Goal: Task Accomplishment & Management: Manage account settings

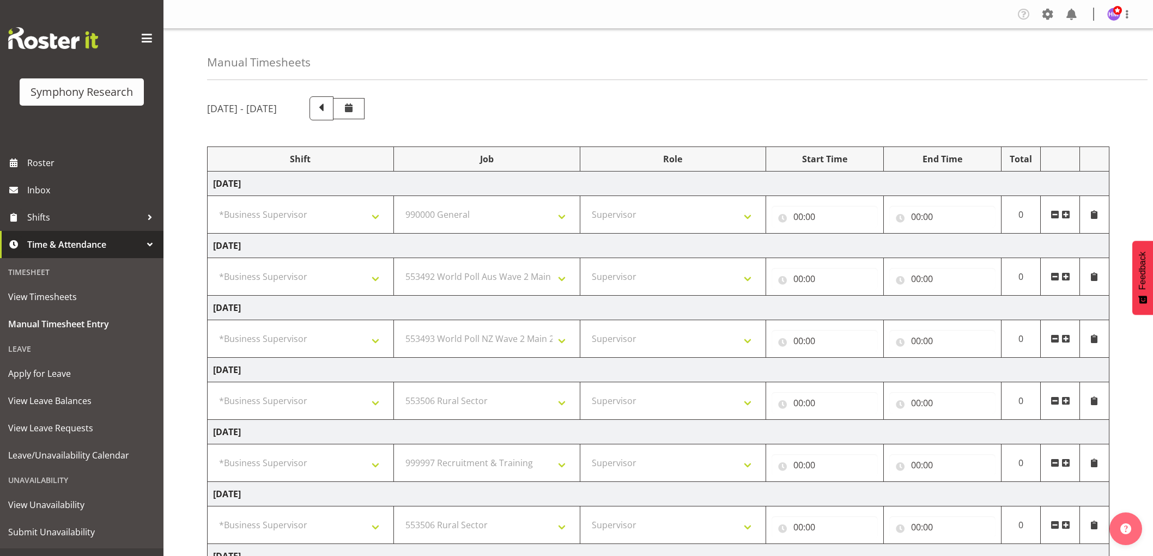
select select "1607"
select select "743"
select select "45"
select select "1607"
select select "10499"
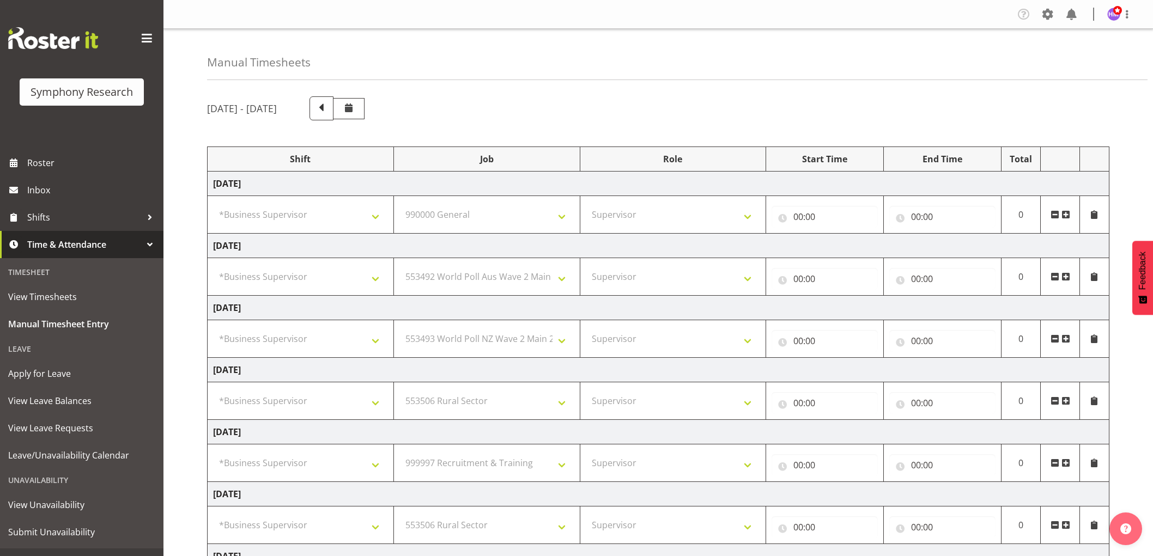
select select "45"
select select "1607"
select select "10527"
select select "45"
select select "1607"
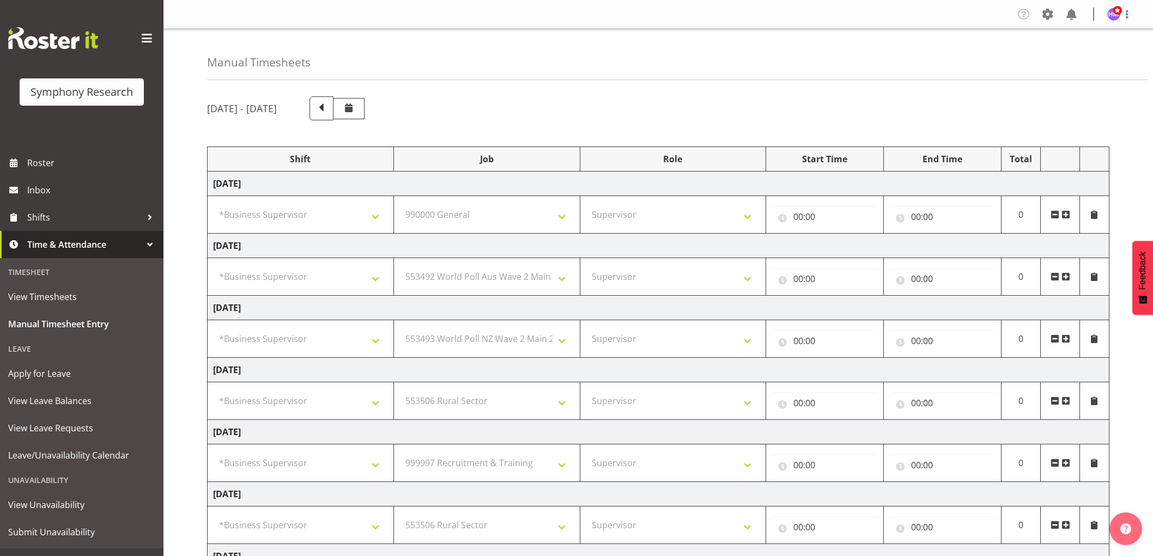
select select "10587"
select select "45"
select select "1607"
select select "2379"
select select "45"
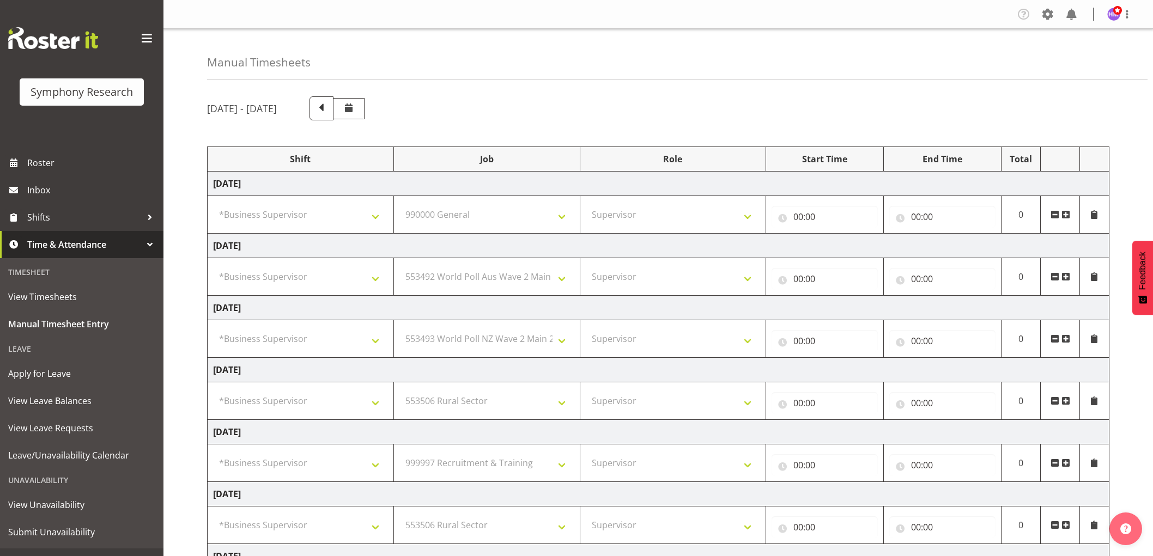
select select "1607"
select select "10587"
select select "45"
select select "1607"
select select "10587"
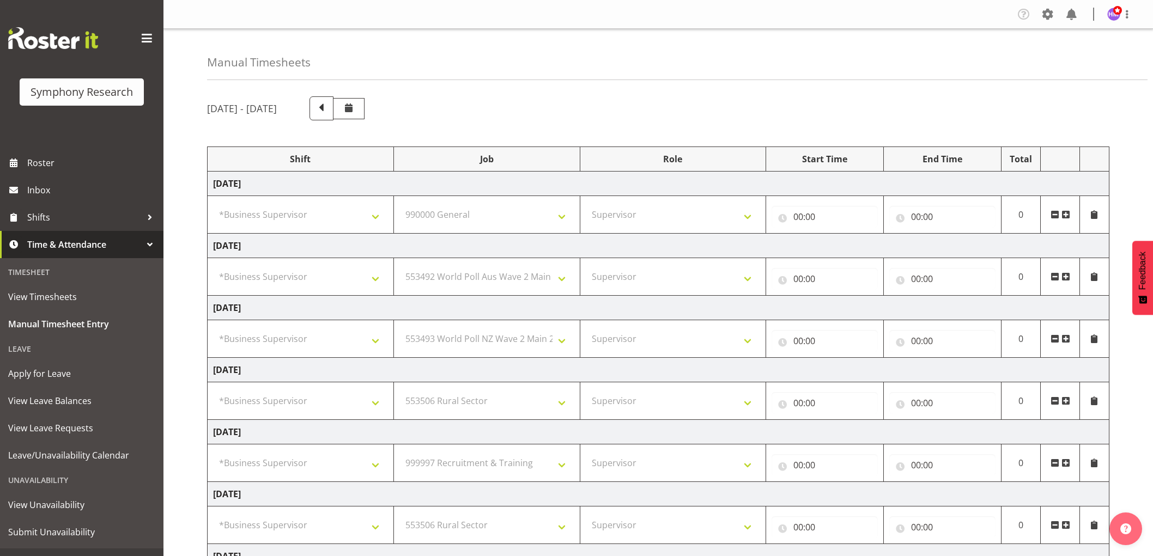
select select "45"
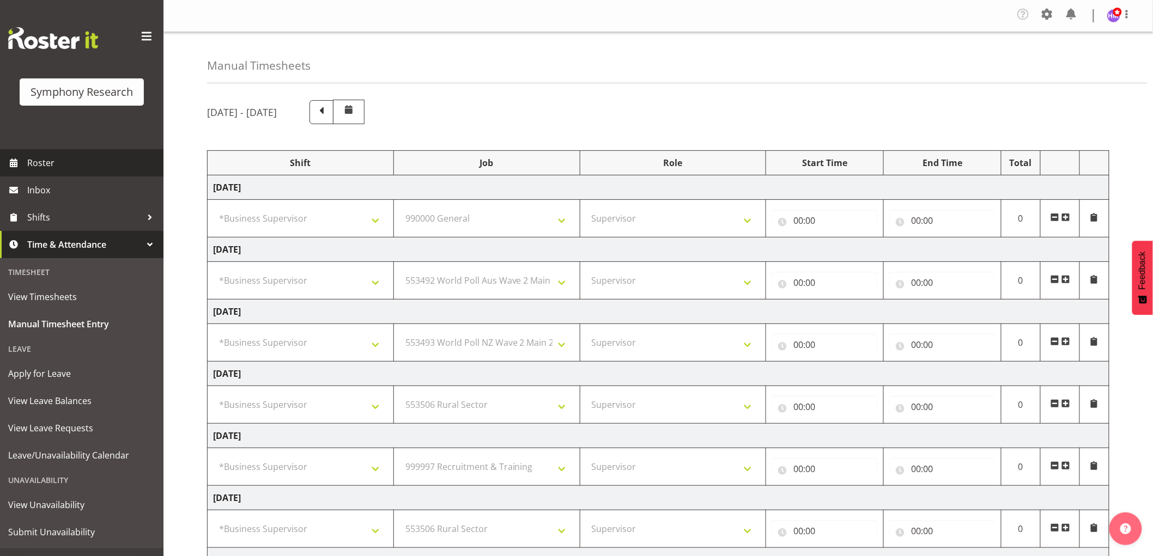
click at [39, 169] on span "Roster" at bounding box center [92, 163] width 131 height 16
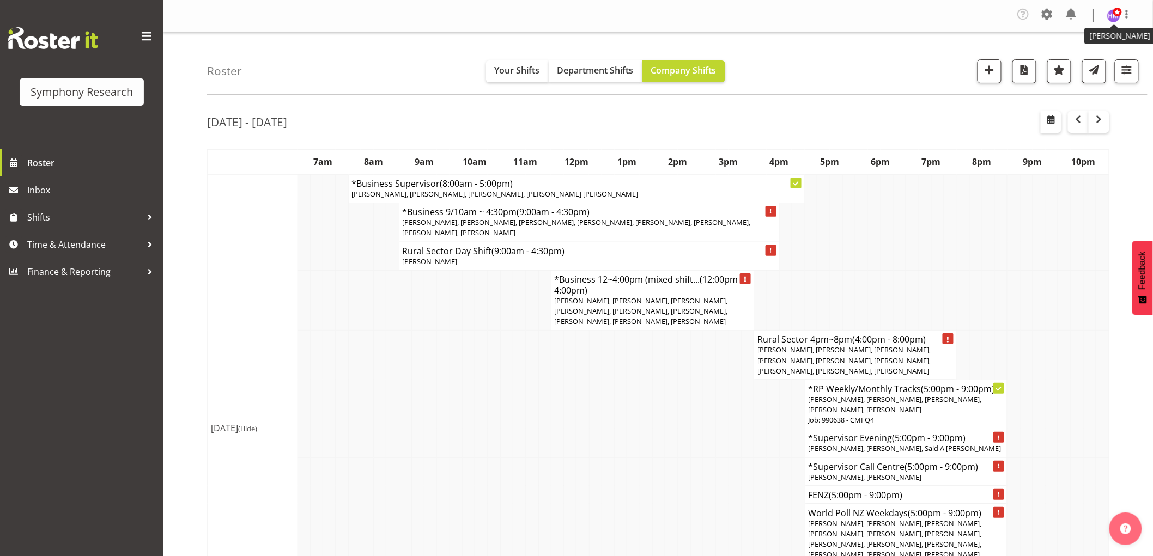
click at [1114, 15] on span at bounding box center [1117, 12] width 9 height 9
click at [1071, 59] on link "Log Out" at bounding box center [1080, 60] width 105 height 20
click at [68, 254] on link "Time & Attendance" at bounding box center [81, 244] width 163 height 27
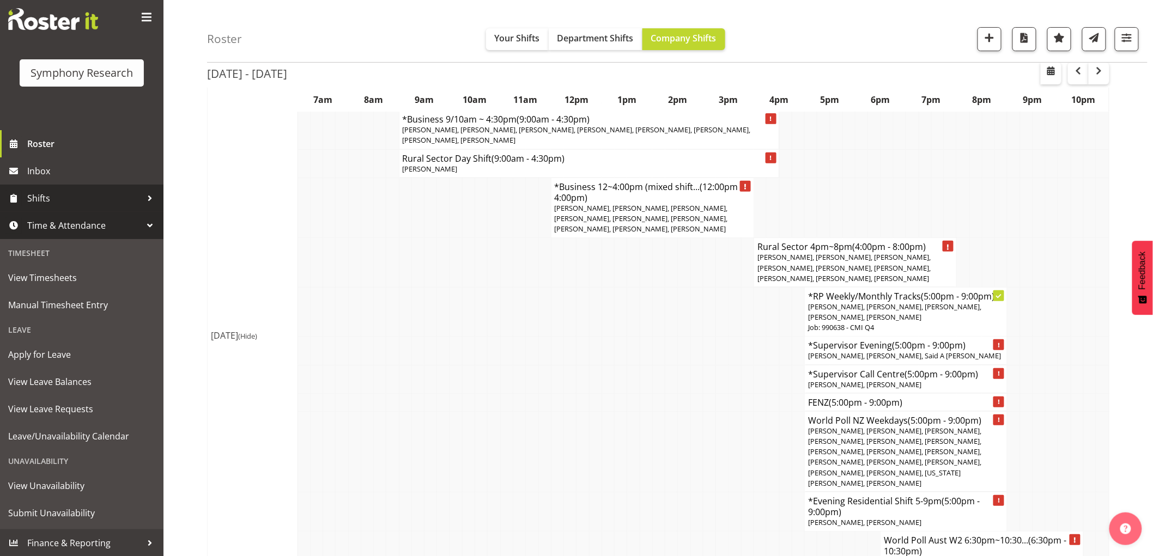
scroll to position [121, 0]
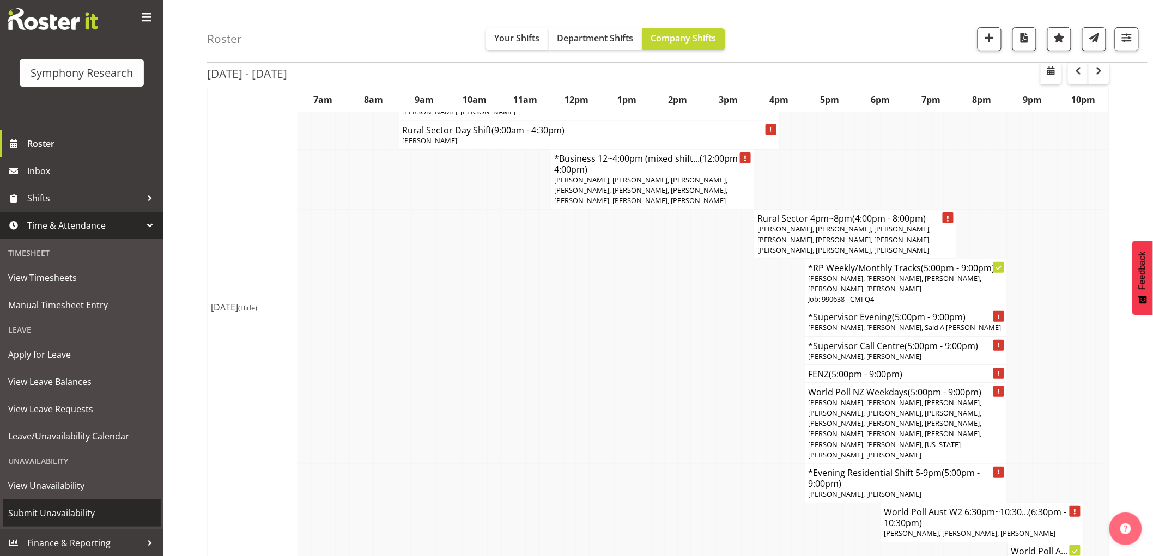
click at [72, 519] on span "Submit Unavailability" at bounding box center [81, 513] width 147 height 16
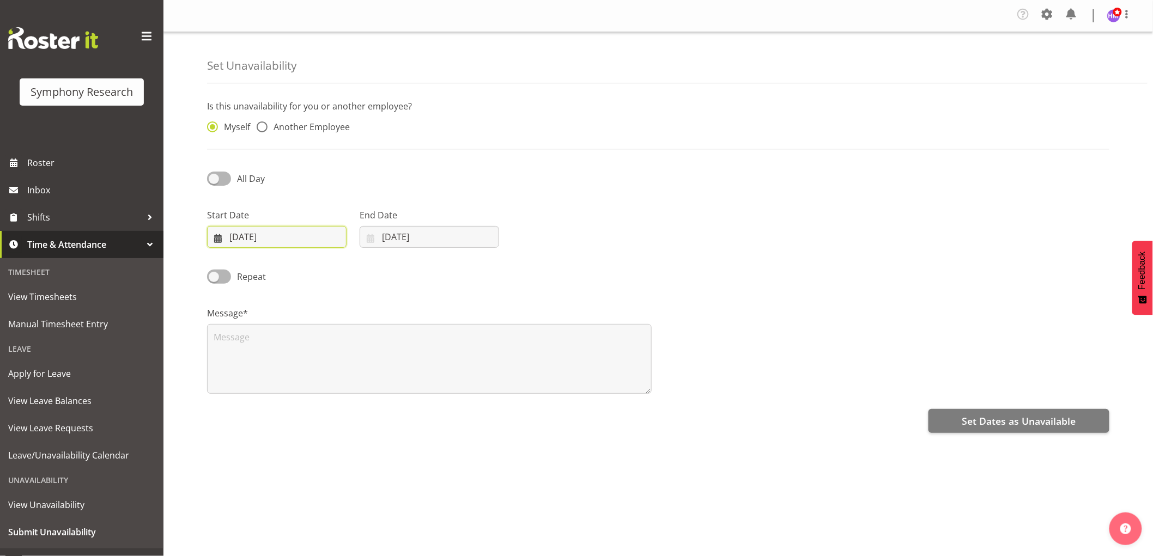
click at [234, 238] on input "[DATE]" at bounding box center [276, 237] width 139 height 22
click at [255, 367] on link "15" at bounding box center [251, 367] width 22 height 20
type input "[DATE]"
click at [403, 243] on input "08/09/2025" at bounding box center [428, 237] width 139 height 22
click at [418, 367] on link "16" at bounding box center [425, 367] width 22 height 20
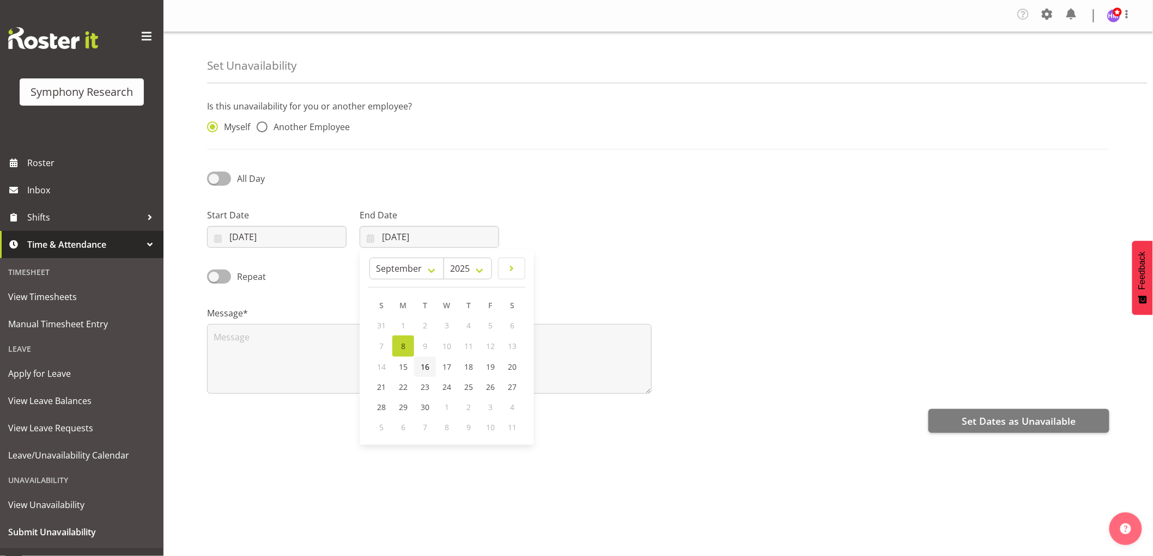
type input "16/09/2025"
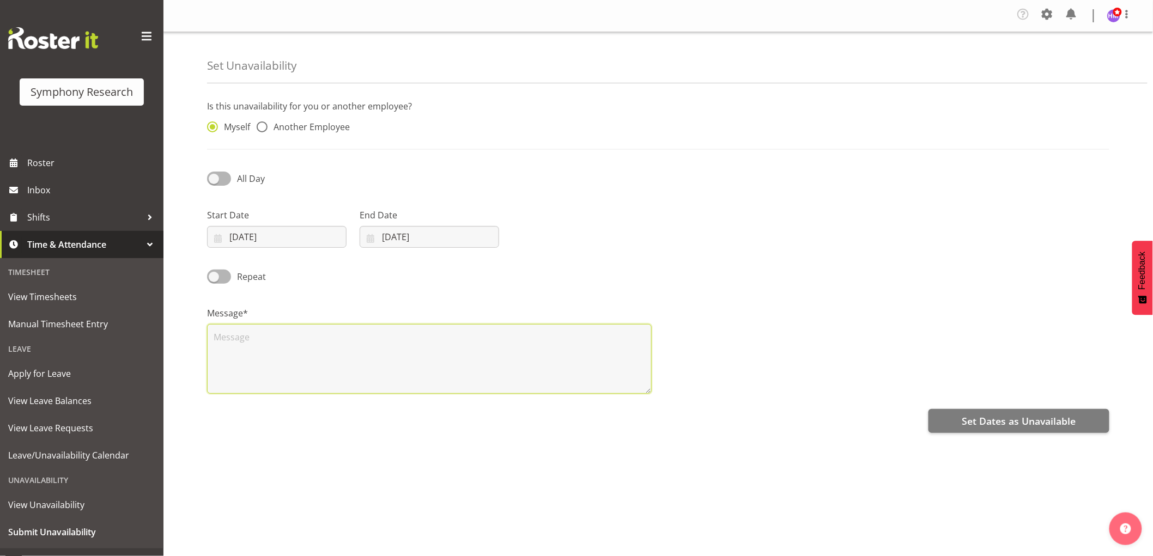
click at [376, 363] on textarea at bounding box center [429, 359] width 444 height 70
type textarea "a"
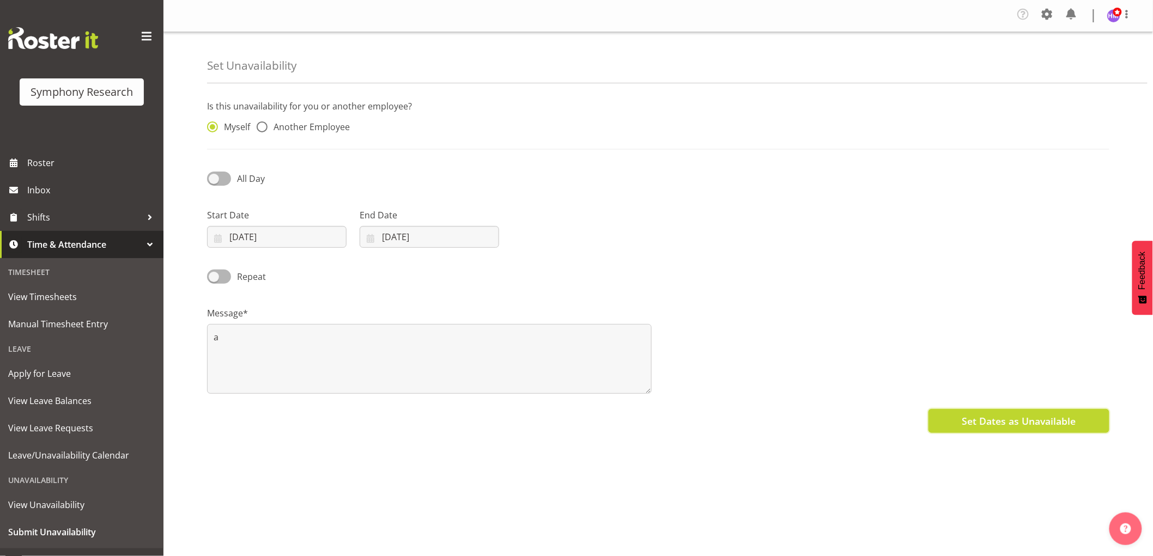
click at [968, 424] on span "Set Dates as Unavailable" at bounding box center [1018, 421] width 114 height 14
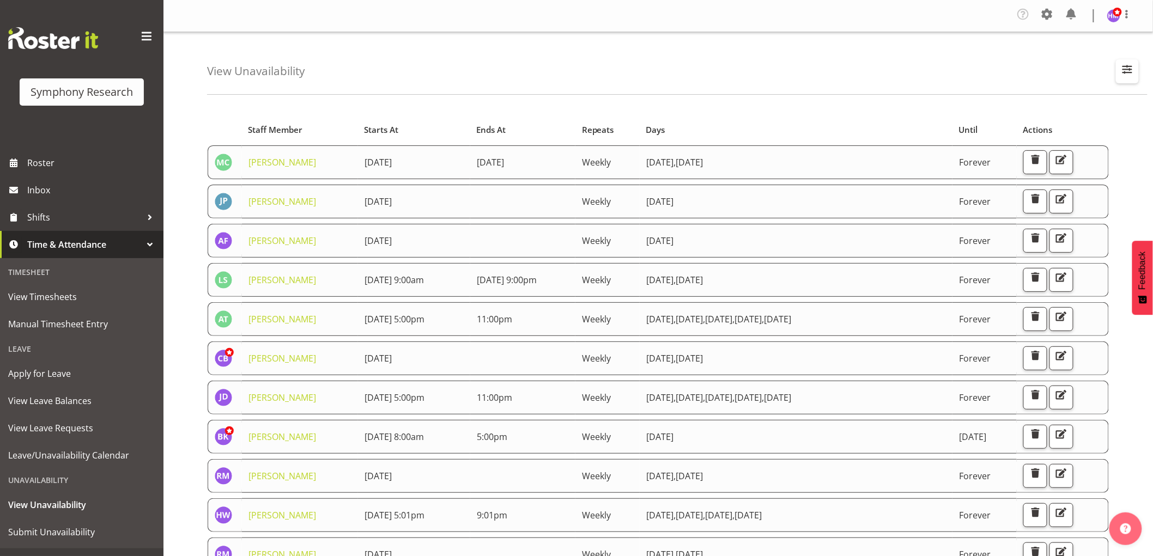
click at [1125, 69] on span "button" at bounding box center [1127, 69] width 14 height 14
click at [1022, 130] on input "text" at bounding box center [1057, 122] width 146 height 22
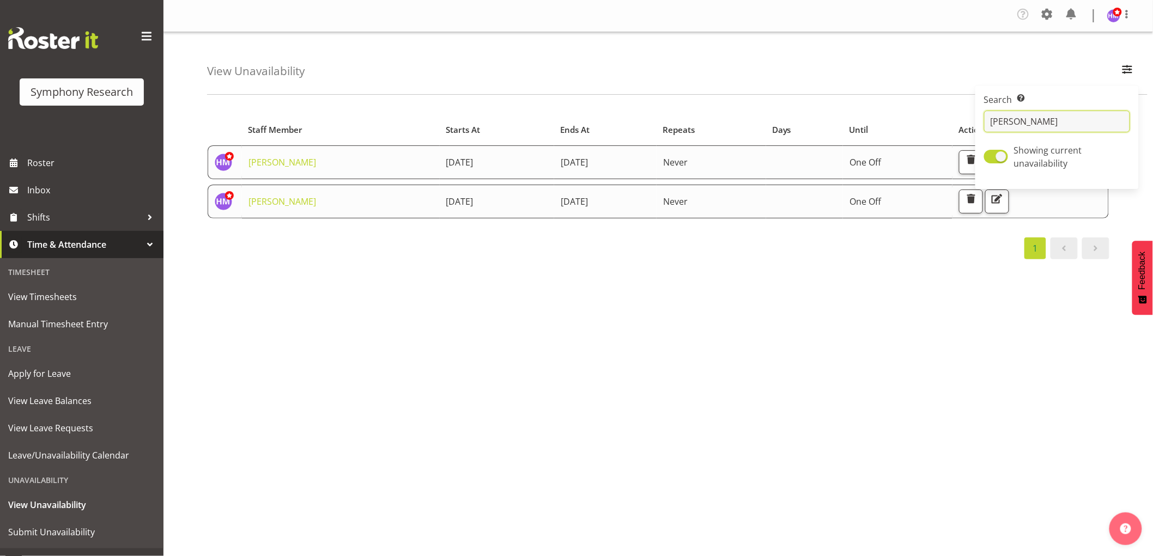
type input "[PERSON_NAME]"
click at [825, 333] on div "Starts At Staff Member Starts At Ends At Repeats Days Until Actions [PERSON_NAM…" at bounding box center [680, 321] width 946 height 436
drag, startPoint x: 358, startPoint y: 200, endPoint x: 486, endPoint y: 212, distance: 128.6
click at [486, 212] on tr "[PERSON_NAME] [DATE] [DATE] Never One Off" at bounding box center [658, 202] width 901 height 34
click at [486, 212] on td "[DATE]" at bounding box center [497, 202] width 114 height 34
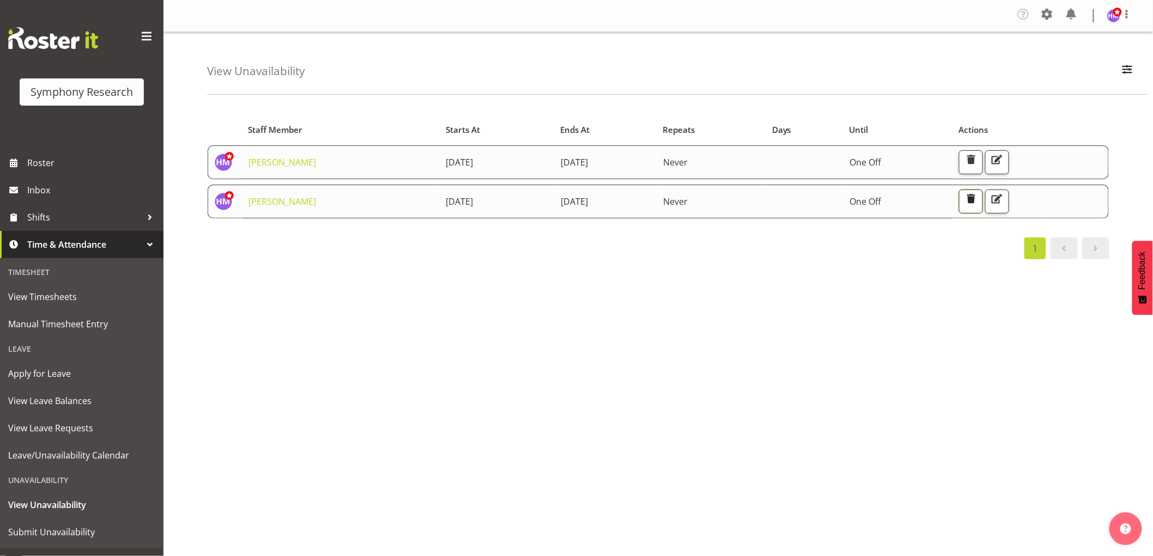
click at [978, 203] on span "button" at bounding box center [971, 199] width 14 height 14
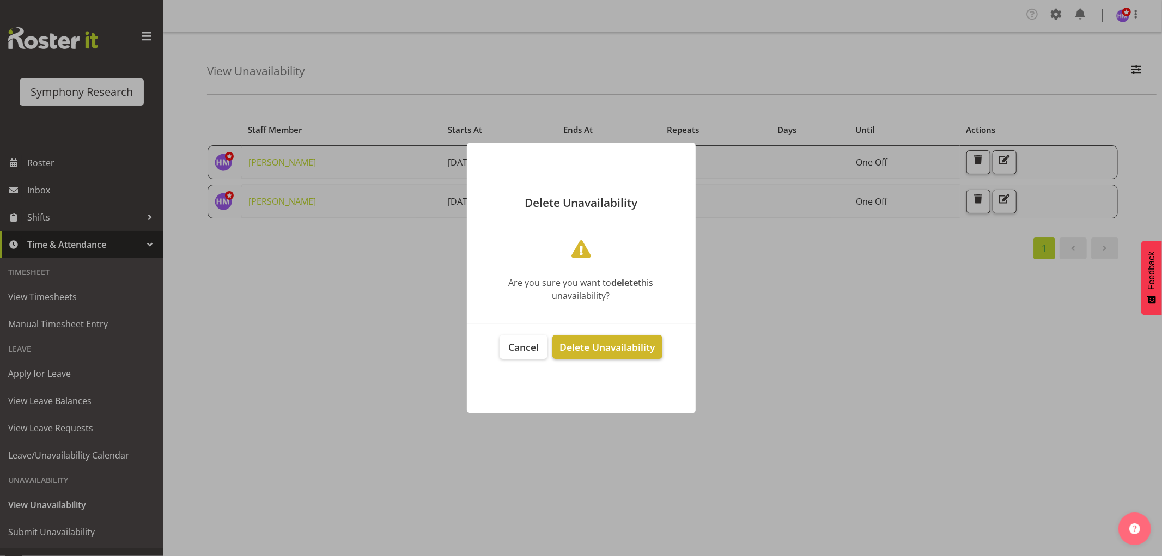
click at [602, 351] on span "Delete Unavailability" at bounding box center [606, 346] width 95 height 13
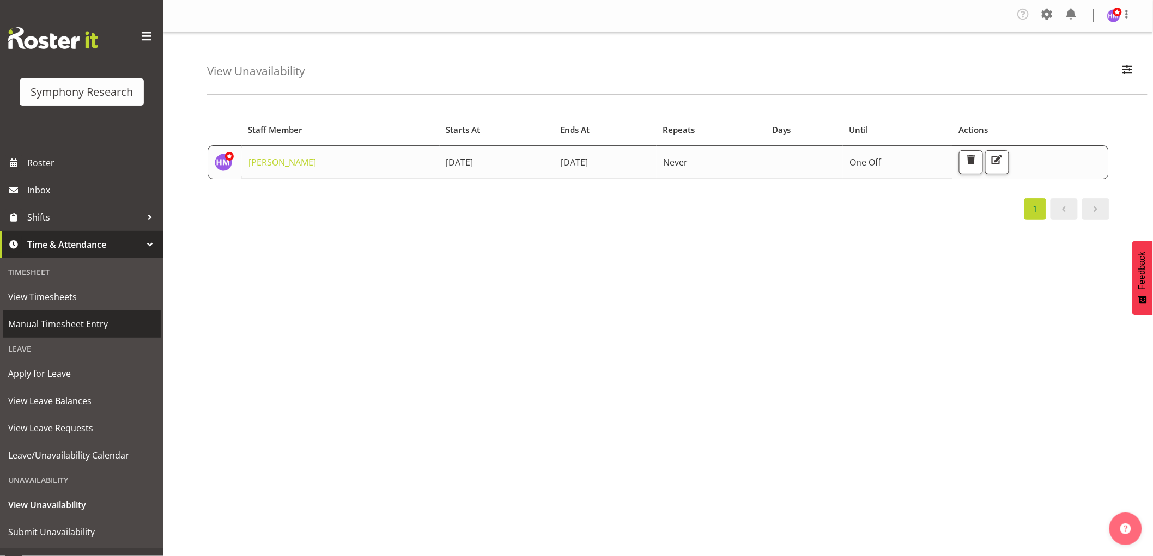
scroll to position [19, 0]
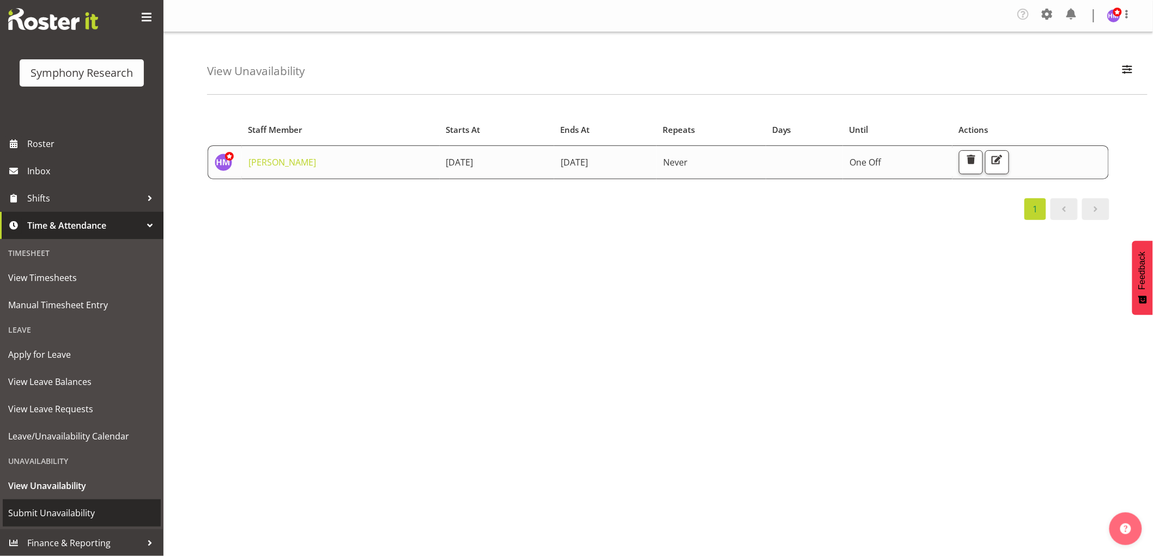
click at [62, 513] on span "Submit Unavailability" at bounding box center [81, 513] width 147 height 16
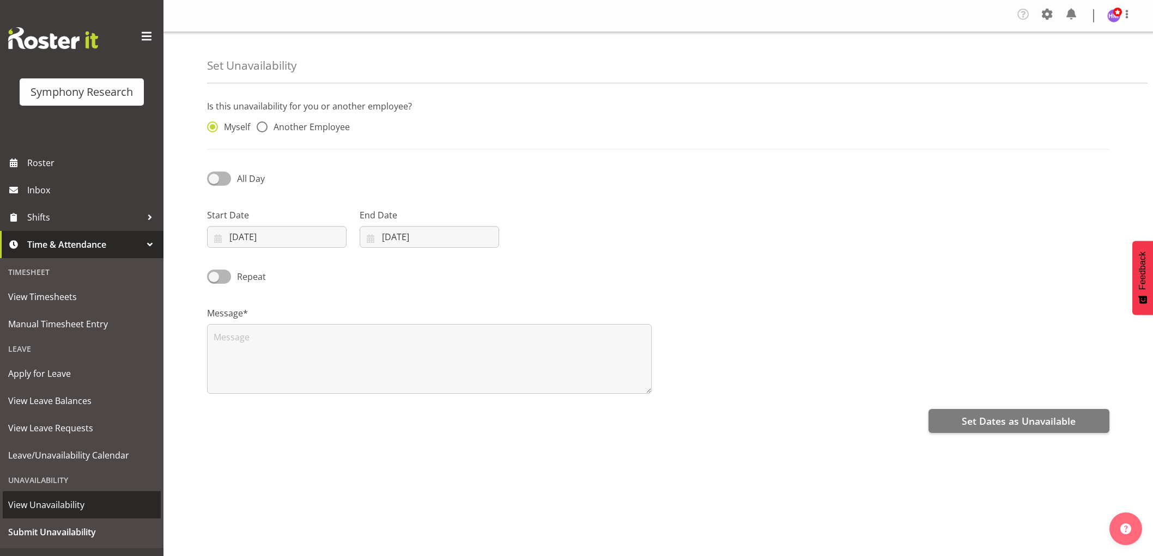
select select "8"
select select "2025"
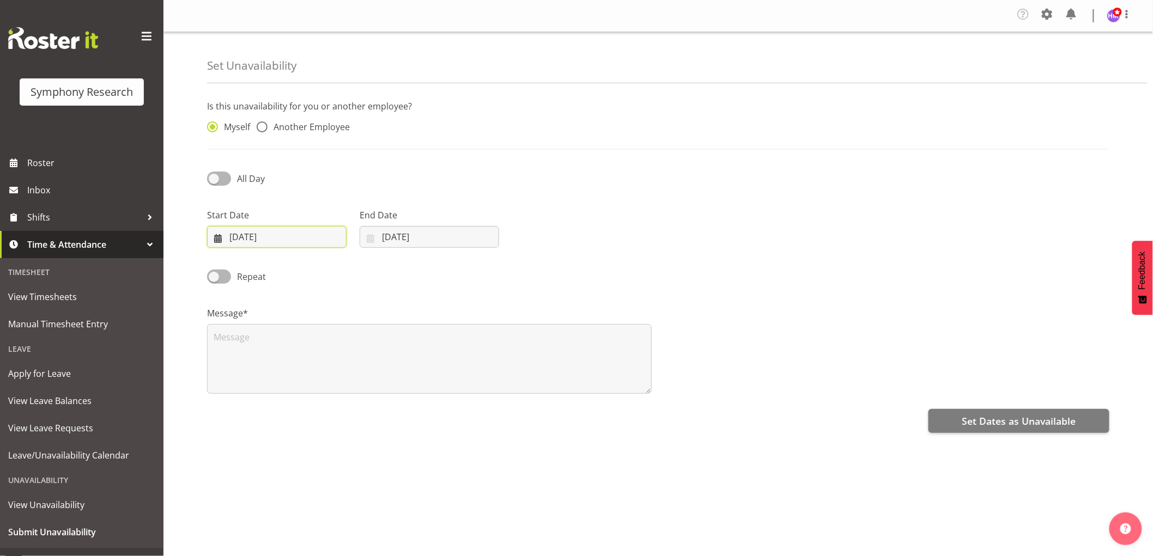
click at [251, 243] on input "08/09/2025" at bounding box center [276, 237] width 139 height 22
click at [249, 367] on span "15" at bounding box center [250, 367] width 9 height 10
type input "15/09/2025"
drag, startPoint x: 409, startPoint y: 243, endPoint x: 400, endPoint y: 273, distance: 31.2
click at [410, 243] on input "08/09/2025" at bounding box center [428, 237] width 139 height 22
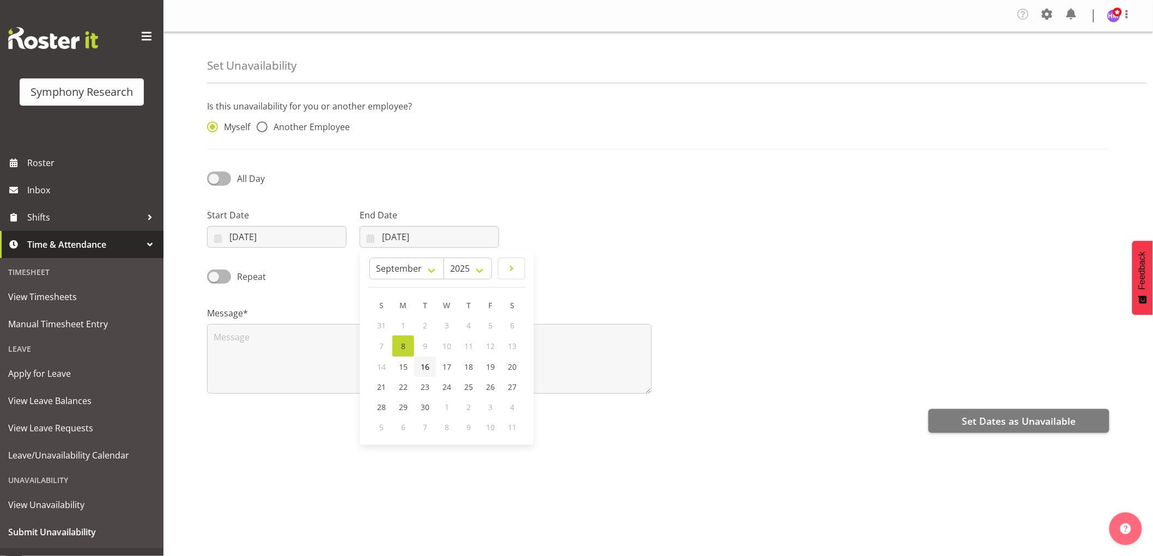
click at [422, 362] on span "16" at bounding box center [424, 367] width 9 height 10
type input "[DATE]"
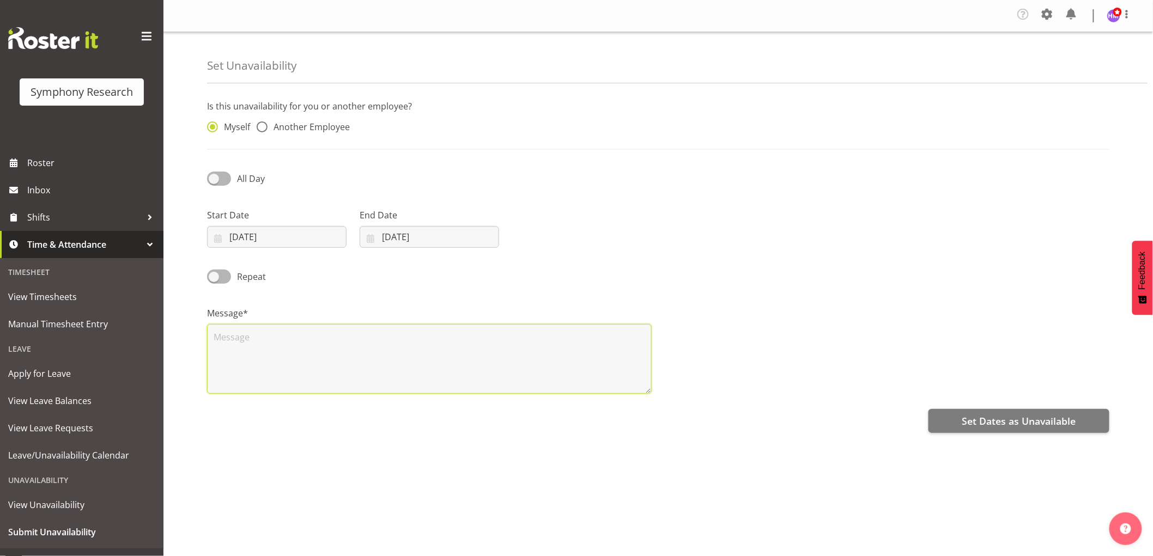
click at [377, 362] on textarea at bounding box center [429, 359] width 444 height 70
type textarea "f"
click at [972, 434] on div "Is this unavailability for you or another employee? Myself Another Employee All…" at bounding box center [680, 310] width 946 height 436
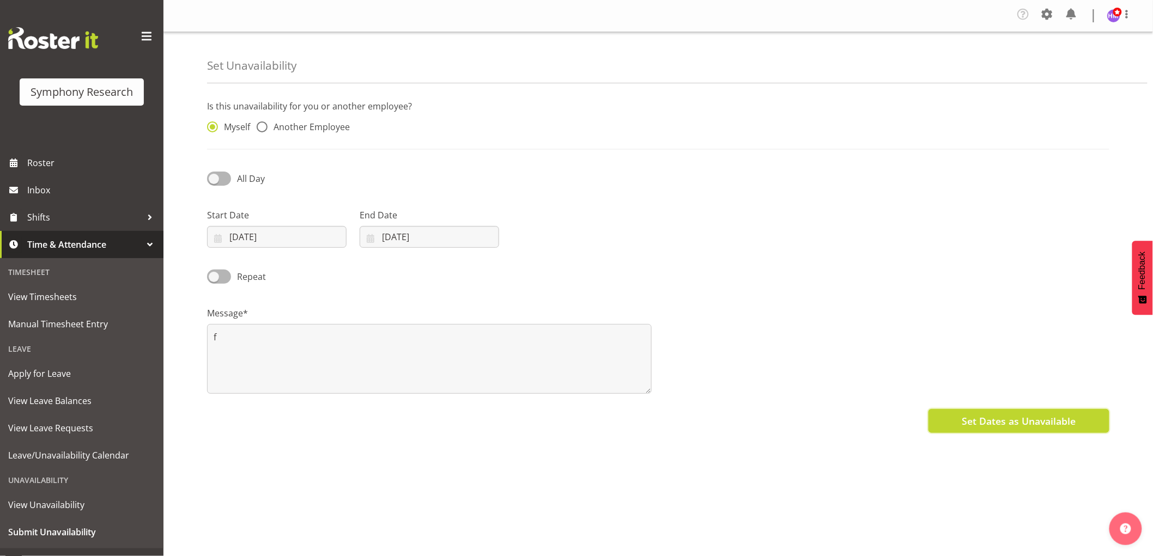
click at [967, 420] on span "Set Dates as Unavailable" at bounding box center [1018, 421] width 114 height 14
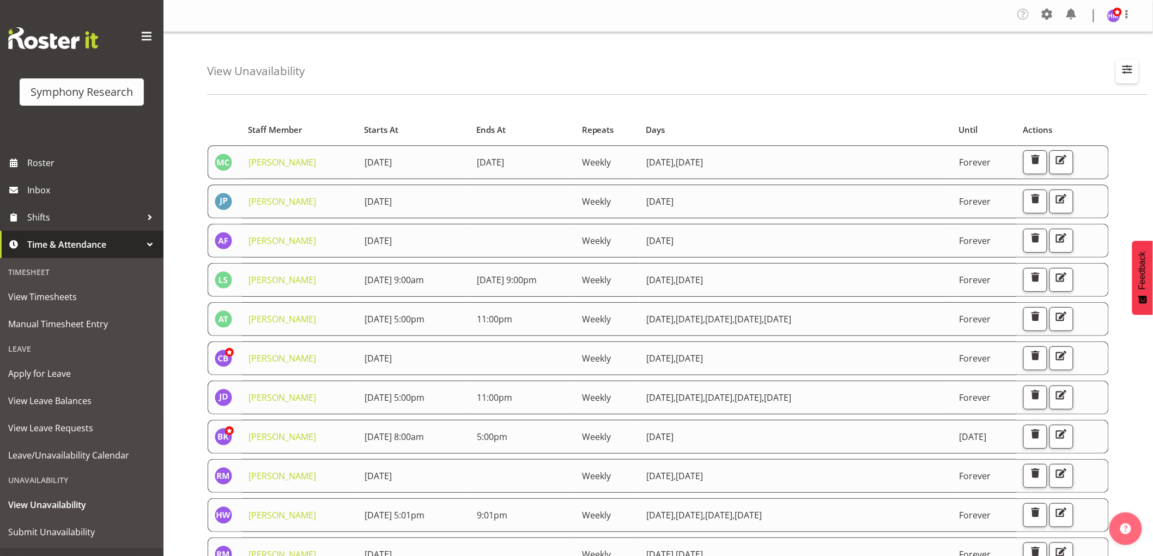
click at [1120, 77] on button "button" at bounding box center [1127, 71] width 23 height 24
drag, startPoint x: 1073, startPoint y: 119, endPoint x: 1090, endPoint y: 129, distance: 19.5
click at [1073, 119] on input "text" at bounding box center [1057, 122] width 146 height 22
type input "[PERSON_NAME]"
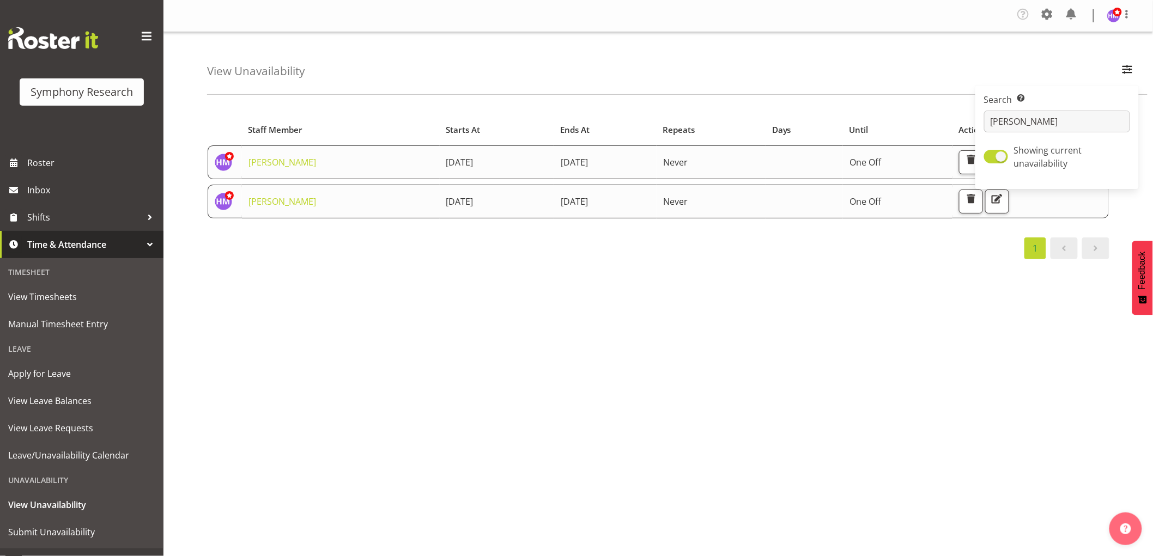
click at [580, 298] on div "Starts At Staff Member Starts At Ends At Repeats Days Until Actions [PERSON_NAM…" at bounding box center [680, 321] width 946 height 436
drag, startPoint x: 369, startPoint y: 202, endPoint x: 498, endPoint y: 202, distance: 129.1
click at [498, 202] on tr "Hitesh Makan 15th September 2025 16th September 2025 Never One Off" at bounding box center [658, 202] width 901 height 34
drag, startPoint x: 649, startPoint y: 206, endPoint x: 524, endPoint y: 194, distance: 125.8
click at [524, 194] on tr "Hitesh Makan 15th September 2025 16th September 2025 Never One Off" at bounding box center [658, 202] width 901 height 34
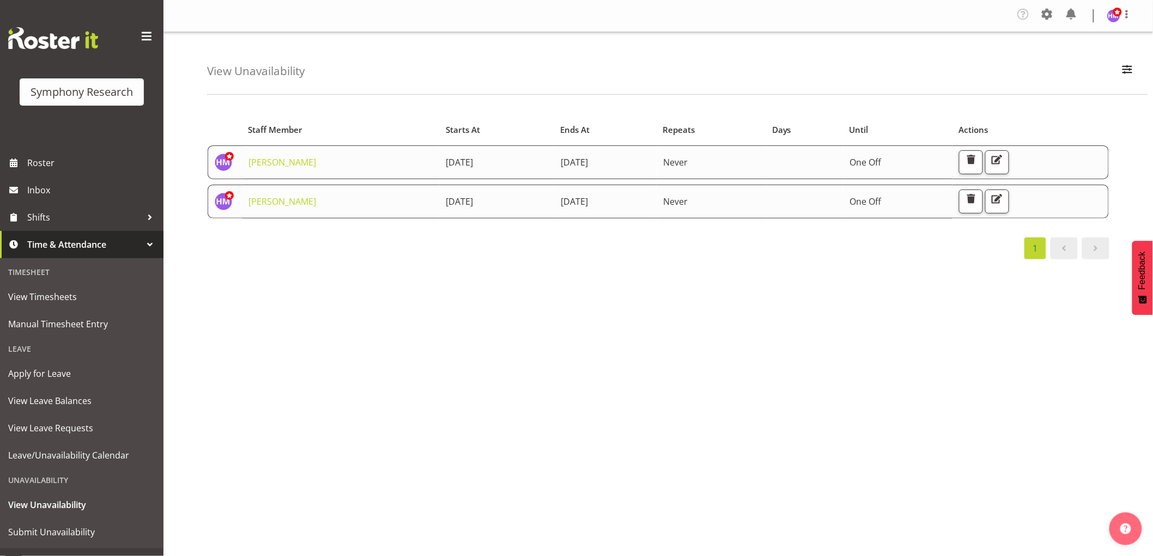
click at [524, 194] on td "15th September 2025" at bounding box center [497, 202] width 114 height 34
click at [1004, 195] on span "button" at bounding box center [997, 199] width 14 height 14
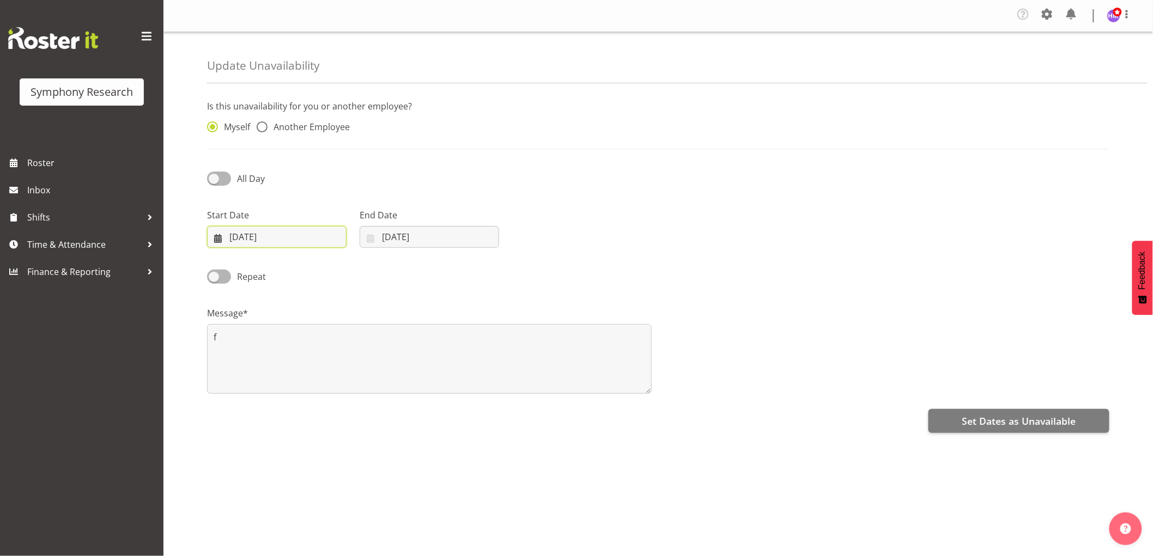
click at [251, 240] on input "[DATE]" at bounding box center [276, 237] width 139 height 22
click at [301, 369] on link "17" at bounding box center [294, 367] width 22 height 20
type input "17/09/2025"
click at [405, 234] on input "16/09/2025" at bounding box center [428, 237] width 139 height 22
click at [472, 372] on link "18" at bounding box center [469, 367] width 22 height 20
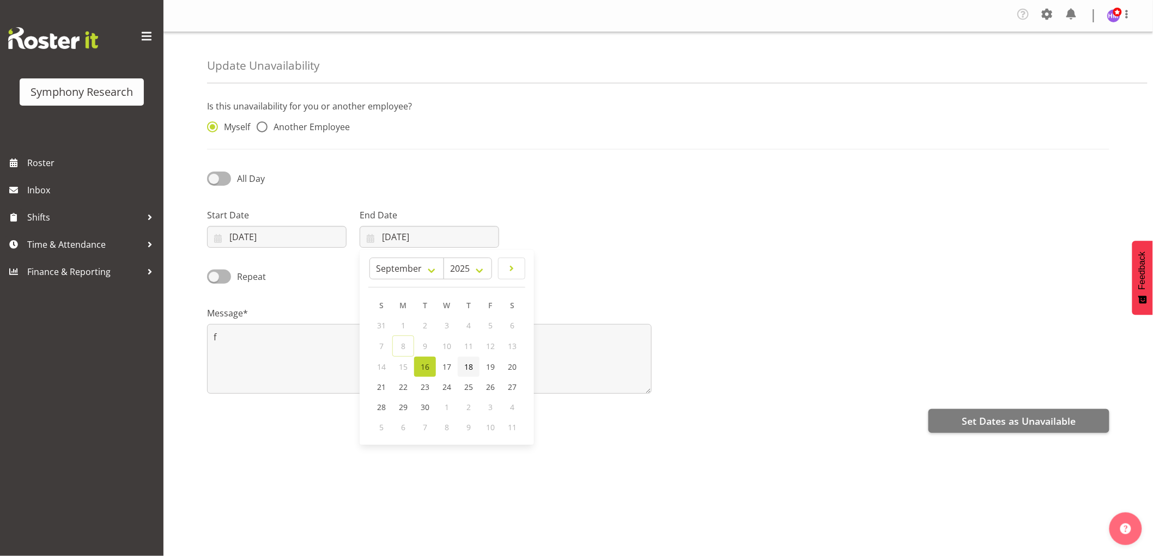
type input "18/09/2025"
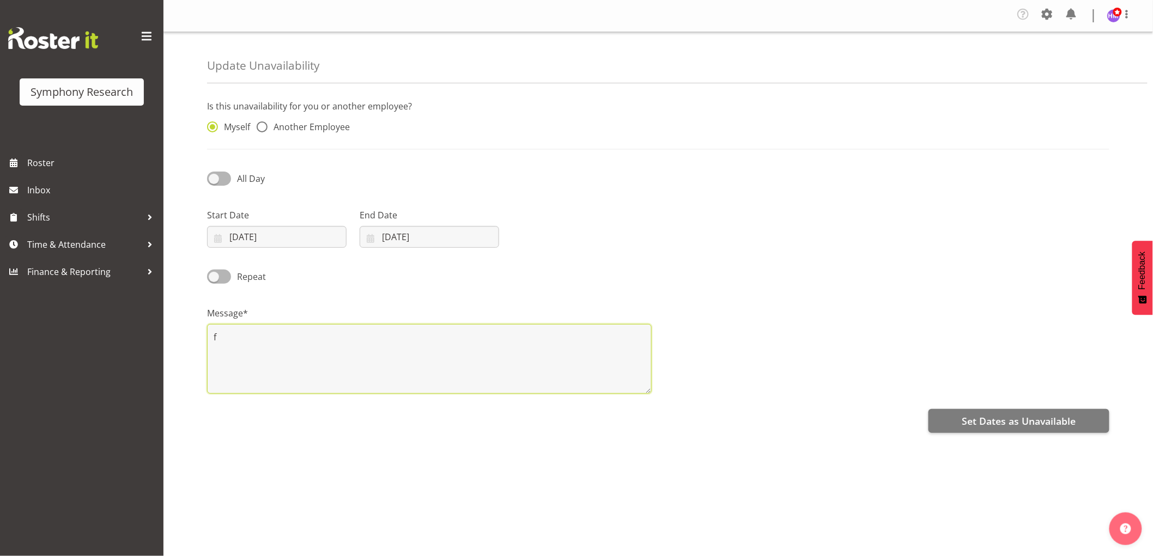
click at [444, 363] on textarea "f" at bounding box center [429, 359] width 444 height 70
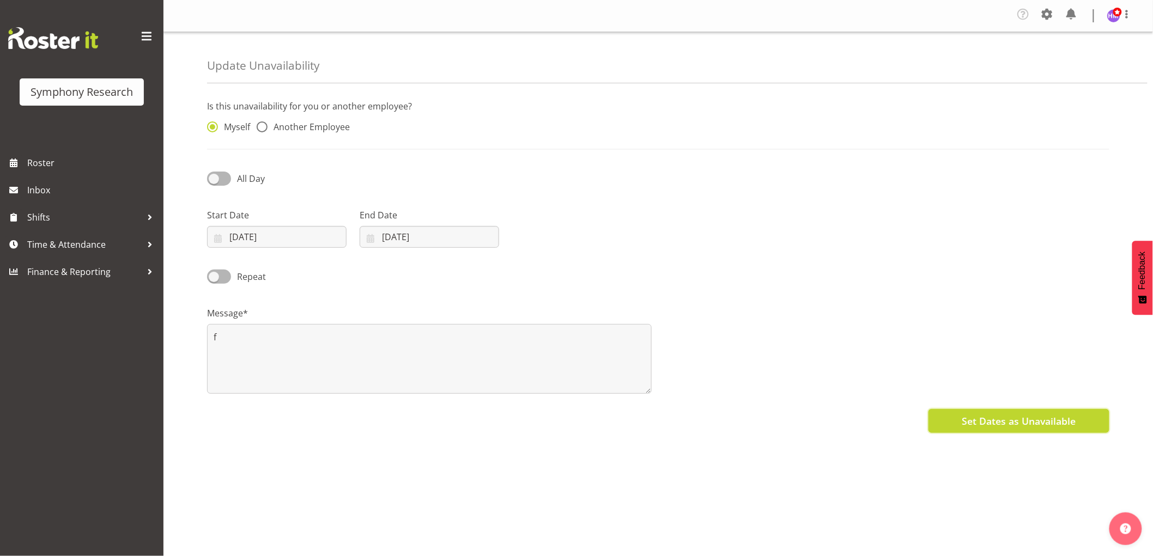
click at [1017, 423] on span "Set Dates as Unavailable" at bounding box center [1018, 421] width 114 height 14
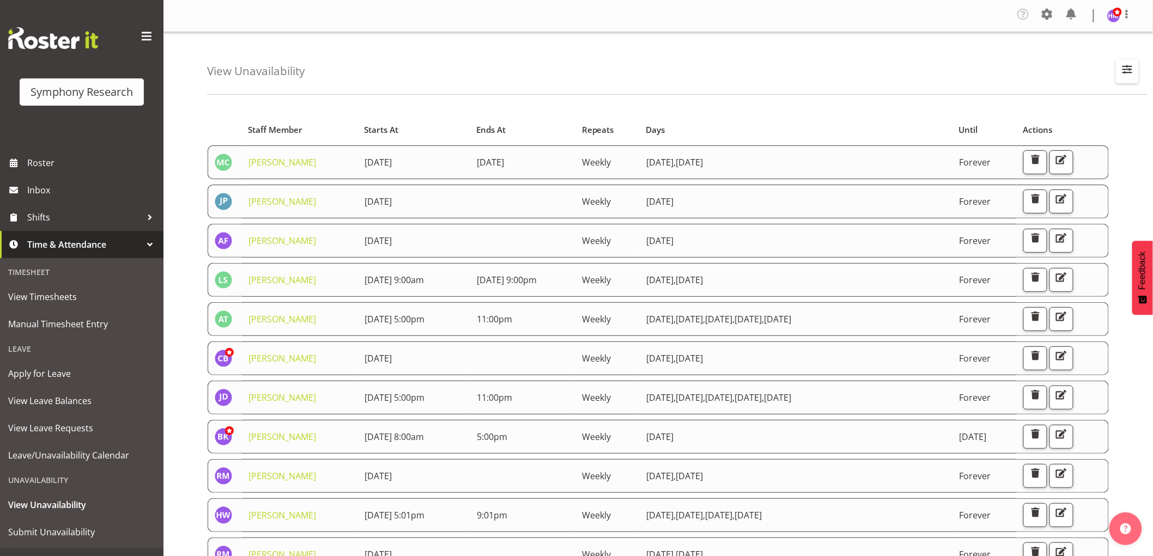
click at [1125, 68] on span "button" at bounding box center [1127, 69] width 14 height 14
drag, startPoint x: 1049, startPoint y: 121, endPoint x: 1056, endPoint y: 119, distance: 6.9
click at [1049, 121] on input "text" at bounding box center [1057, 122] width 146 height 22
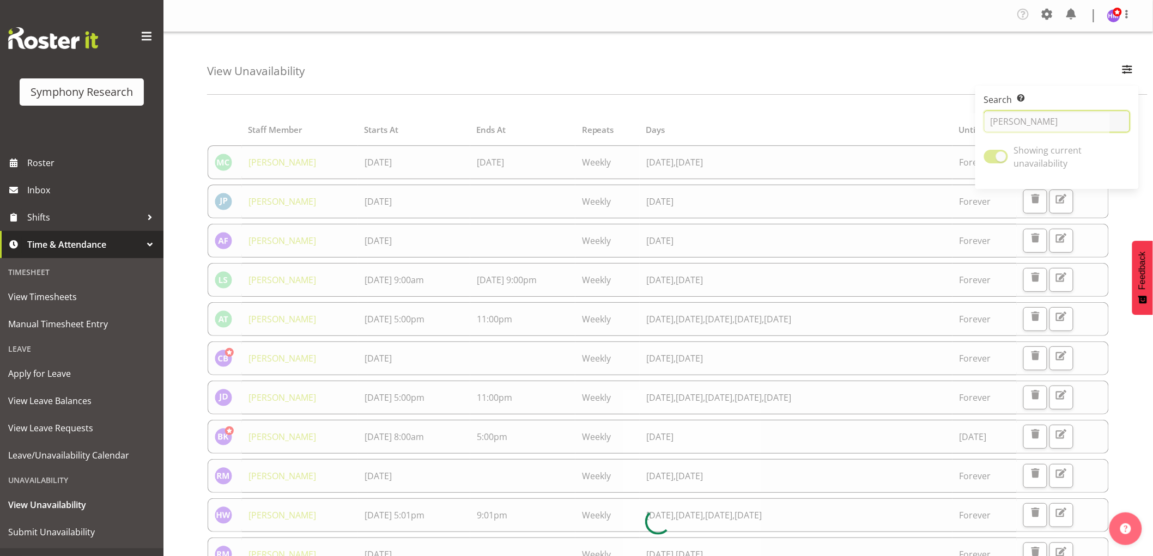
type input "[PERSON_NAME]"
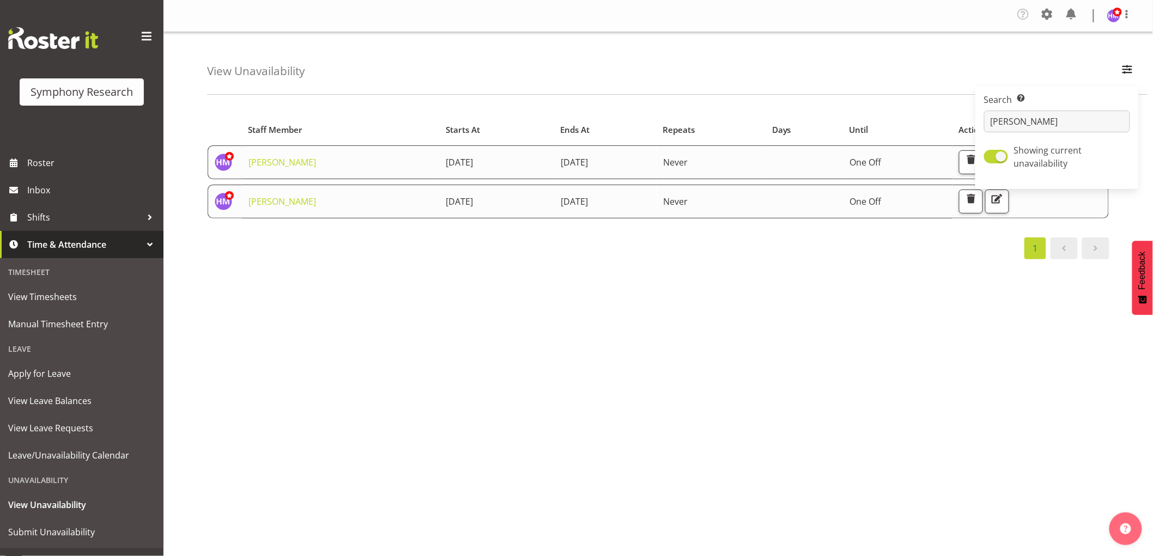
click at [385, 361] on div "Starts At Staff Member Starts At Ends At Repeats Days Until Actions [PERSON_NAM…" at bounding box center [680, 321] width 946 height 436
click at [978, 205] on span "button" at bounding box center [971, 199] width 14 height 14
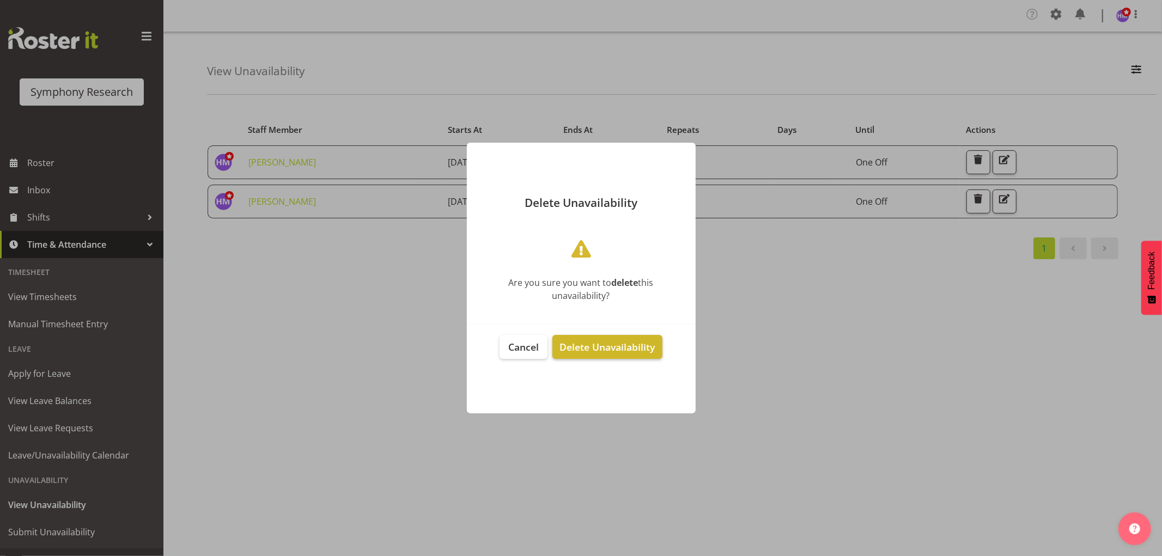
click at [618, 354] on button "Delete Unavailability" at bounding box center [606, 347] width 109 height 24
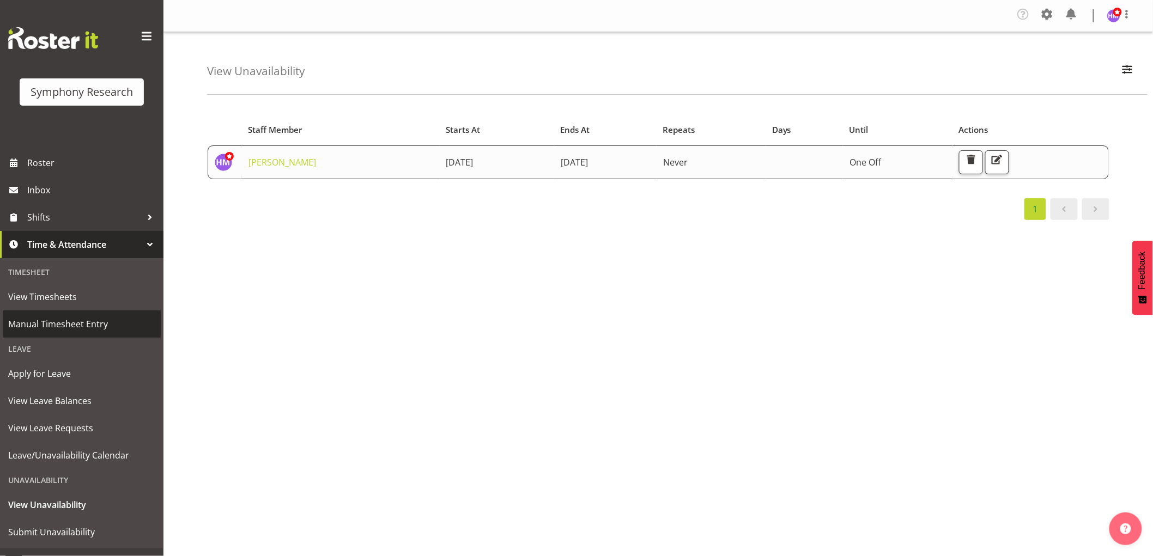
click at [37, 327] on span "Manual Timesheet Entry" at bounding box center [81, 324] width 147 height 16
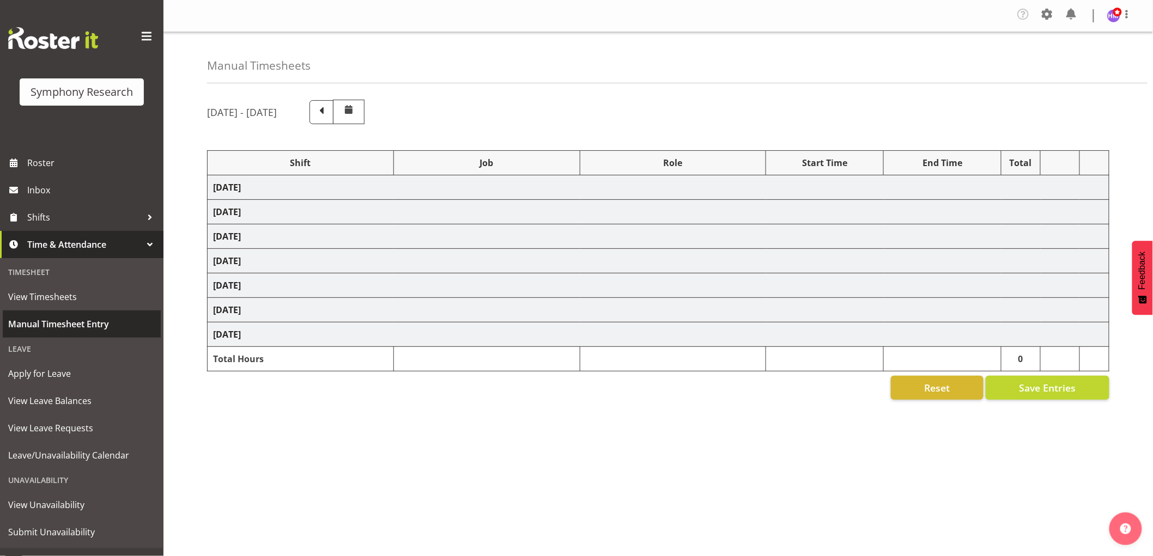
select select "1607"
select select "743"
select select "1607"
select select "10499"
select select "1607"
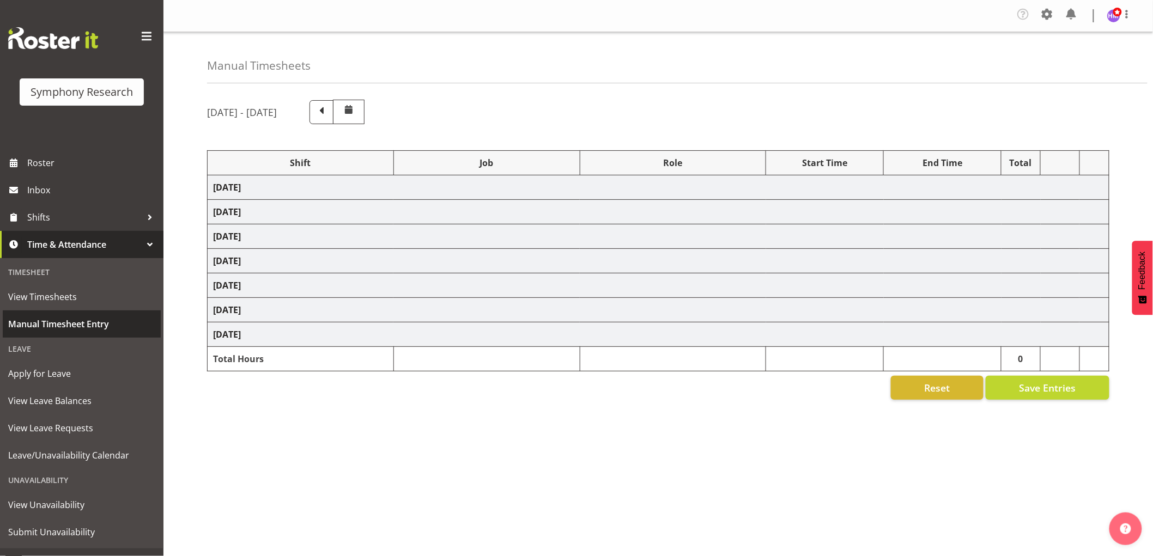
select select "10527"
select select "1607"
select select "10587"
select select "1607"
select select "2379"
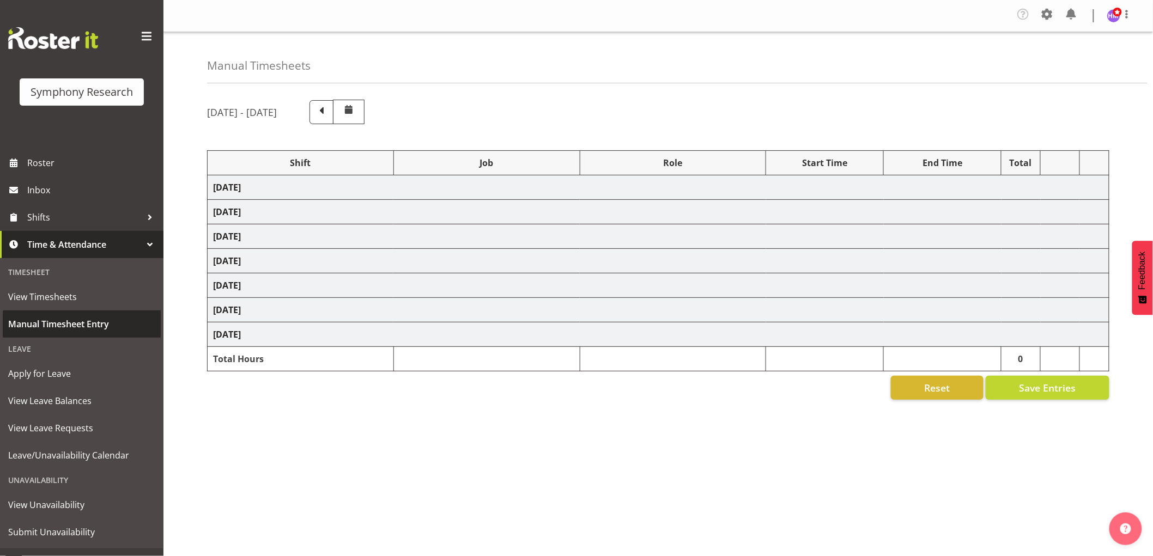
select select "1607"
select select "10587"
select select "1607"
select select "10587"
select select "1607"
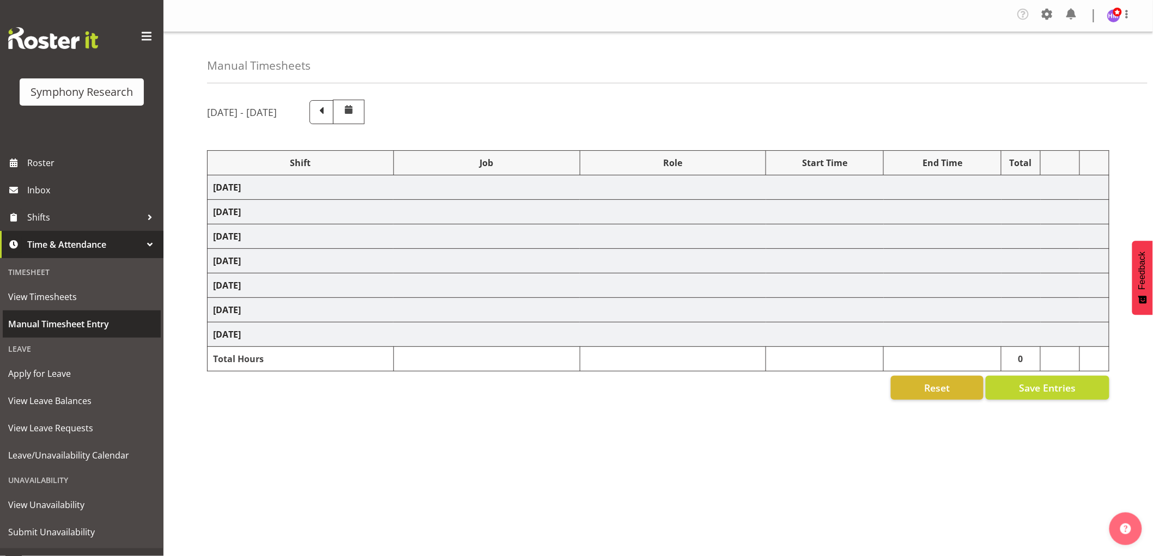
select select "743"
select select "1607"
select select "2379"
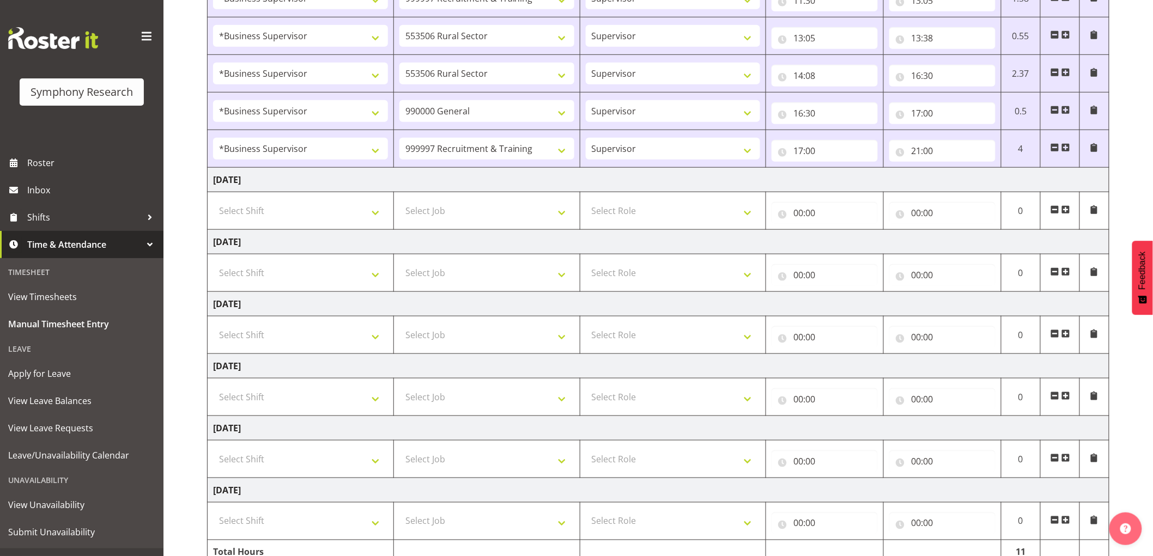
scroll to position [426, 0]
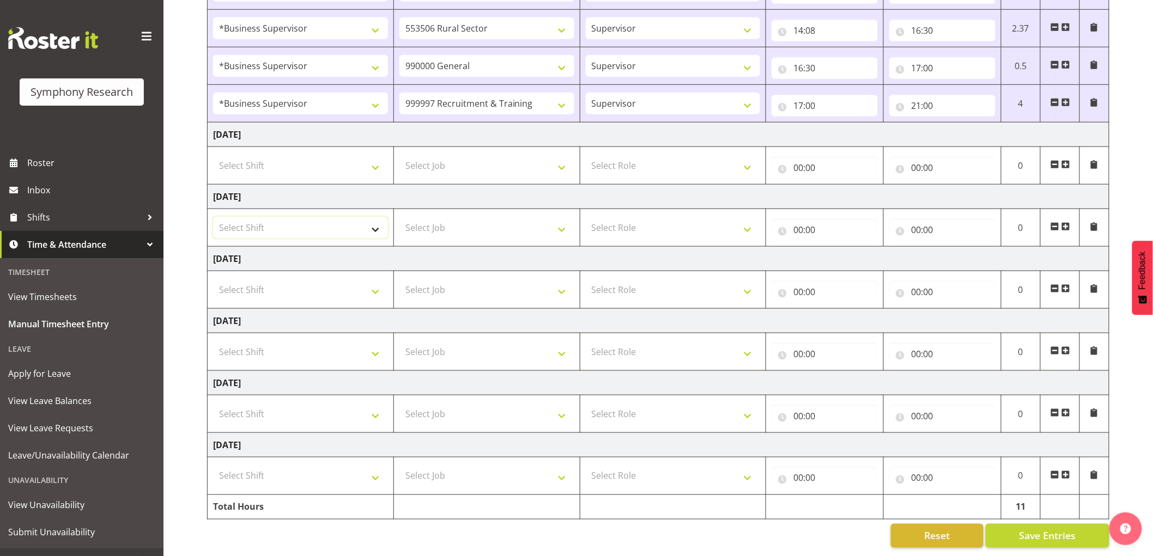
click at [285, 221] on select "Select Shift !!Weekend Residential (Roster IT Shift Label) *Business 9/10am ~ 4…" at bounding box center [300, 228] width 175 height 22
select select "67675"
click at [213, 217] on select "Select Shift !!Weekend Residential (Roster IT Shift Label) *Business 9/10am ~ 4…" at bounding box center [300, 228] width 175 height 22
click at [464, 217] on select "Select Job 550060 IF Admin 553492 World Poll Aus Wave 2 Main 2025 553493 World …" at bounding box center [486, 228] width 175 height 22
select select "7759"
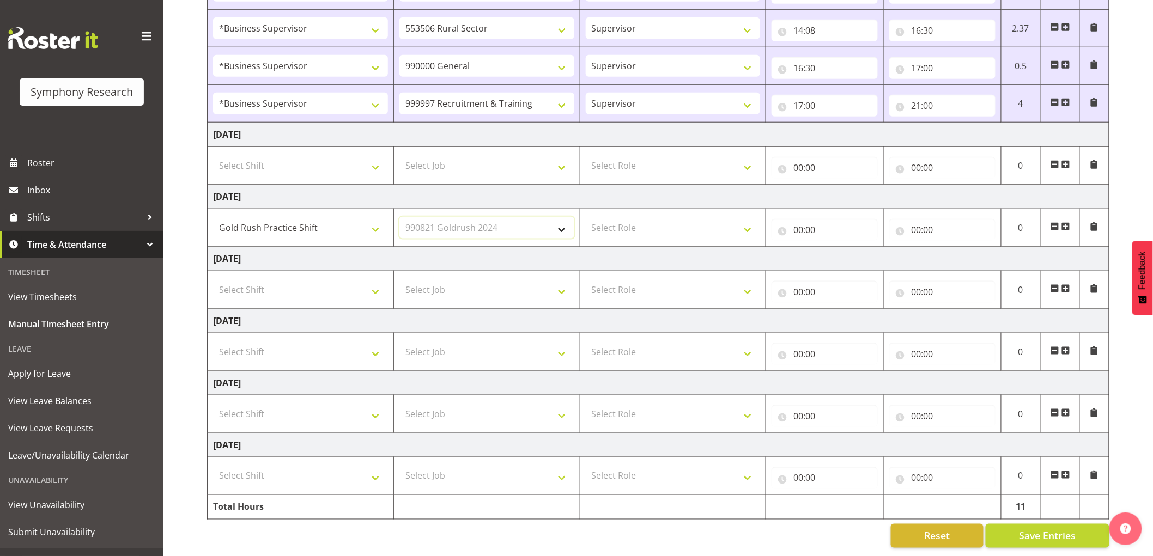
click at [399, 217] on select "Select Job 550060 IF Admin 553492 World Poll Aus Wave 2 Main 2025 553493 World …" at bounding box center [486, 228] width 175 height 22
click at [682, 219] on select "Select Role Supervisor Interviewing Briefing" at bounding box center [673, 228] width 175 height 22
select select "47"
click at [586, 217] on select "Select Role Supervisor Interviewing Briefing" at bounding box center [673, 228] width 175 height 22
click at [808, 227] on input "00:00" at bounding box center [824, 230] width 106 height 22
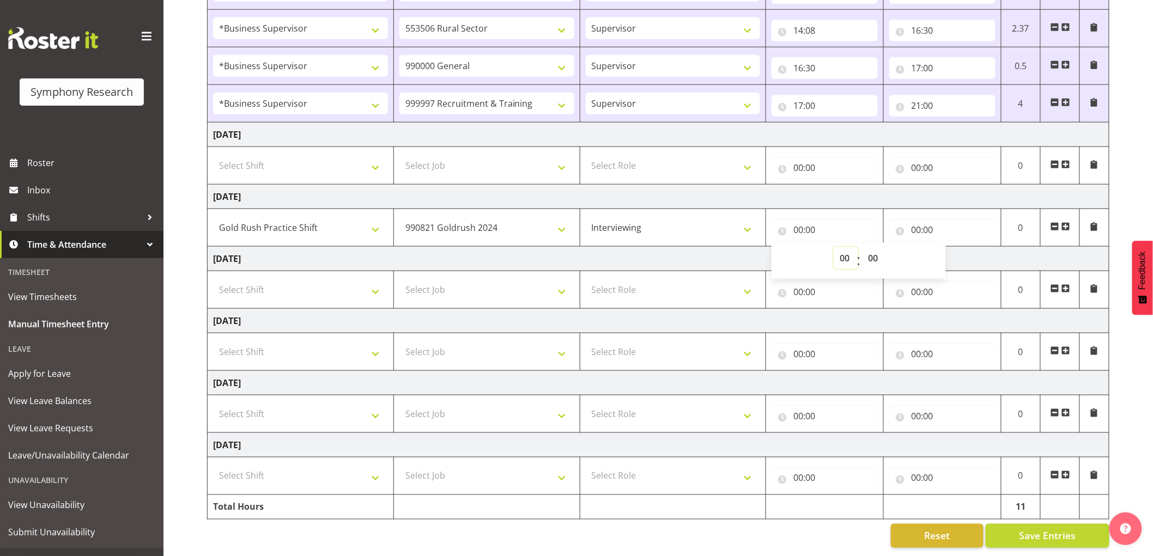
click at [842, 247] on select "00 01 02 03 04 05 06 07 08 09 10 11 12 13 14 15 16 17 18 19 20 21 22 23" at bounding box center [845, 258] width 25 height 22
select select "17"
click at [833, 247] on select "00 01 02 03 04 05 06 07 08 09 10 11 12 13 14 15 16 17 18 19 20 21 22 23" at bounding box center [845, 258] width 25 height 22
type input "17:00"
click at [917, 220] on input "00:00" at bounding box center [942, 230] width 106 height 22
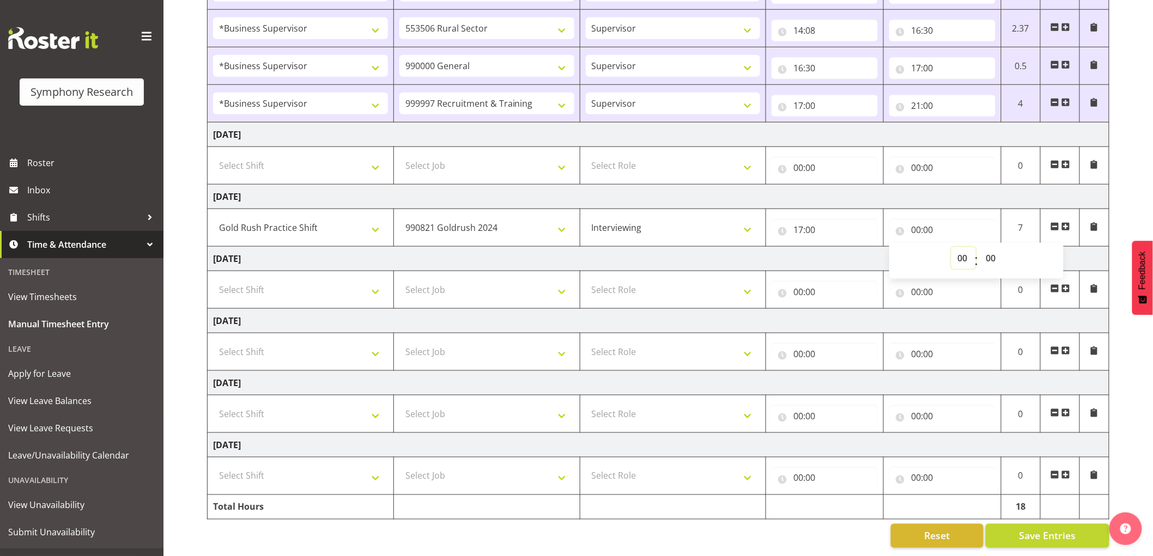
drag, startPoint x: 966, startPoint y: 251, endPoint x: 935, endPoint y: 287, distance: 47.9
click at [966, 251] on select "00 01 02 03 04 05 06 07 08 09 10 11 12 13 14 15 16 17 18 19 20 21 22 23" at bounding box center [963, 258] width 25 height 22
select select "21"
click at [951, 247] on select "00 01 02 03 04 05 06 07 08 09 10 11 12 13 14 15 16 17 18 19 20 21 22 23" at bounding box center [963, 258] width 25 height 22
type input "21:00"
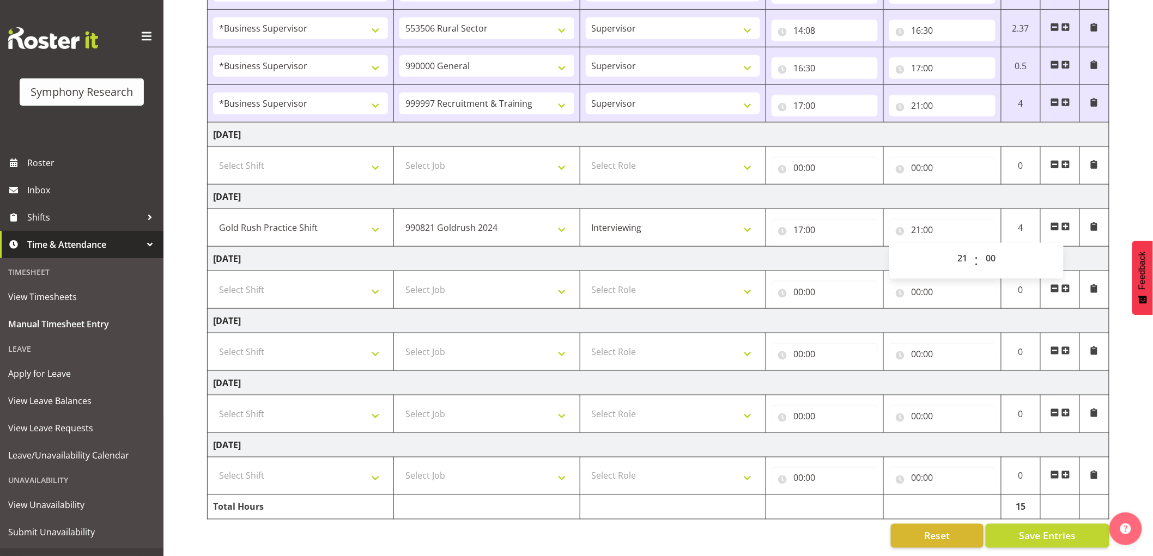
drag, startPoint x: 733, startPoint y: 257, endPoint x: 641, endPoint y: 246, distance: 93.2
click at [729, 257] on td "Thursday 11th September 2025" at bounding box center [658, 259] width 901 height 25
click at [1069, 529] on span "Save Entries" at bounding box center [1047, 536] width 57 height 14
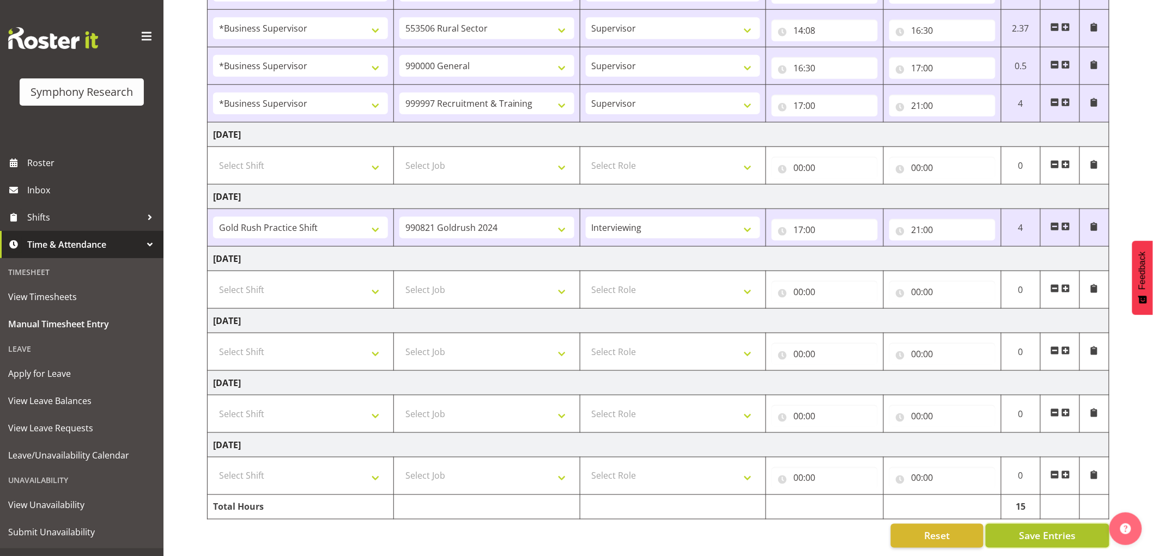
click at [1059, 529] on span "Save Entries" at bounding box center [1047, 536] width 57 height 14
click at [42, 164] on span "Roster" at bounding box center [92, 163] width 131 height 16
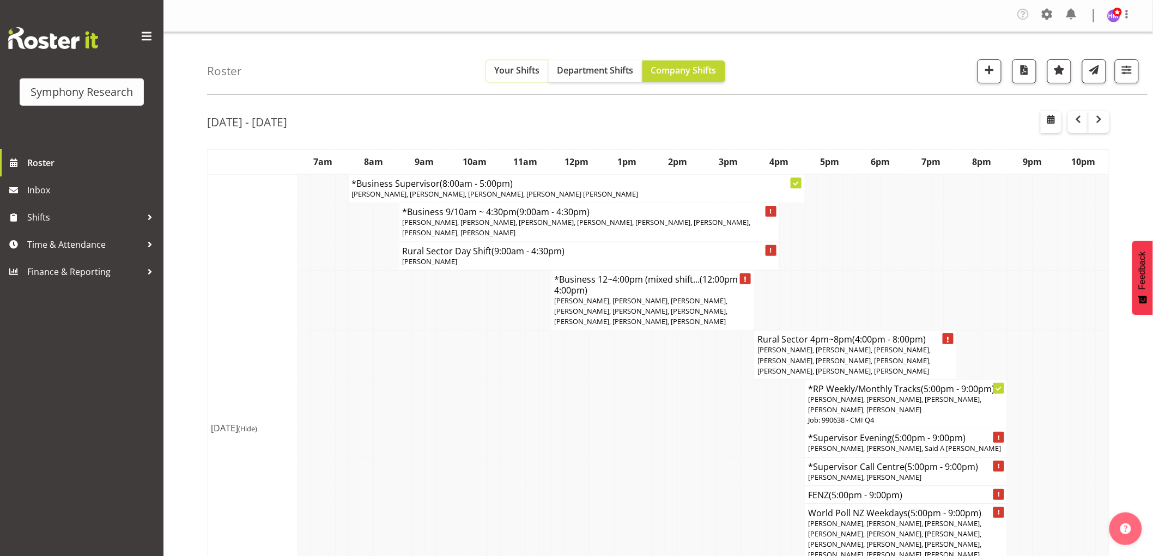
click at [534, 69] on span "Your Shifts" at bounding box center [517, 70] width 45 height 12
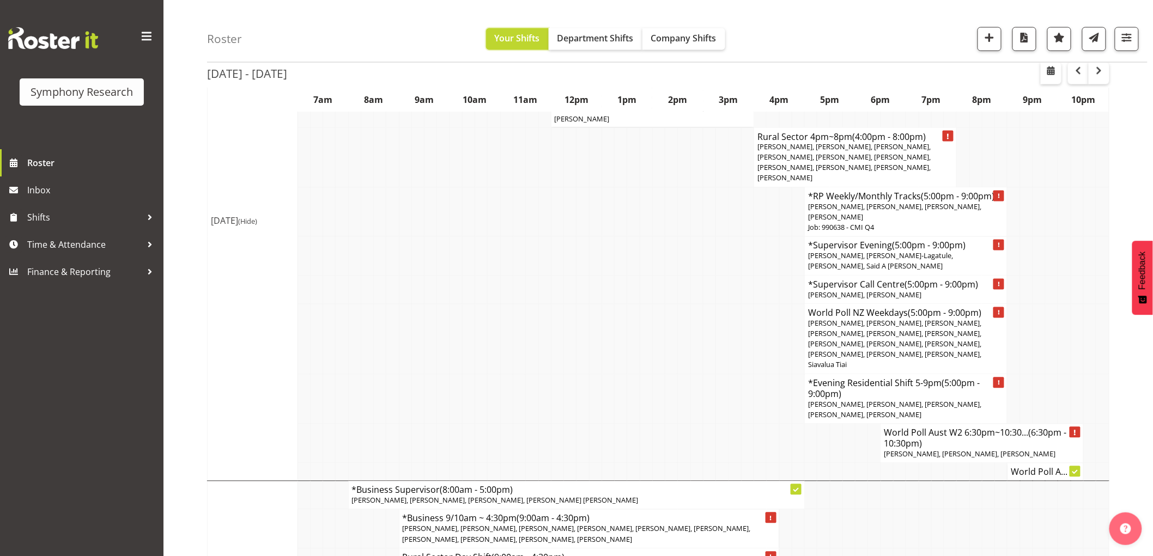
scroll to position [666, 0]
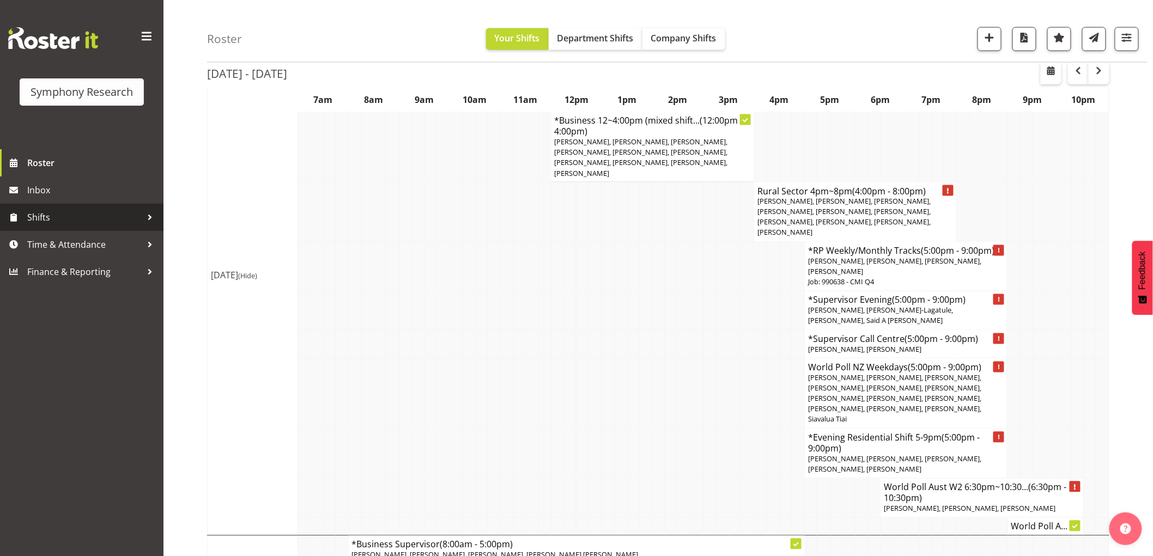
click at [71, 221] on span "Shifts" at bounding box center [84, 217] width 114 height 16
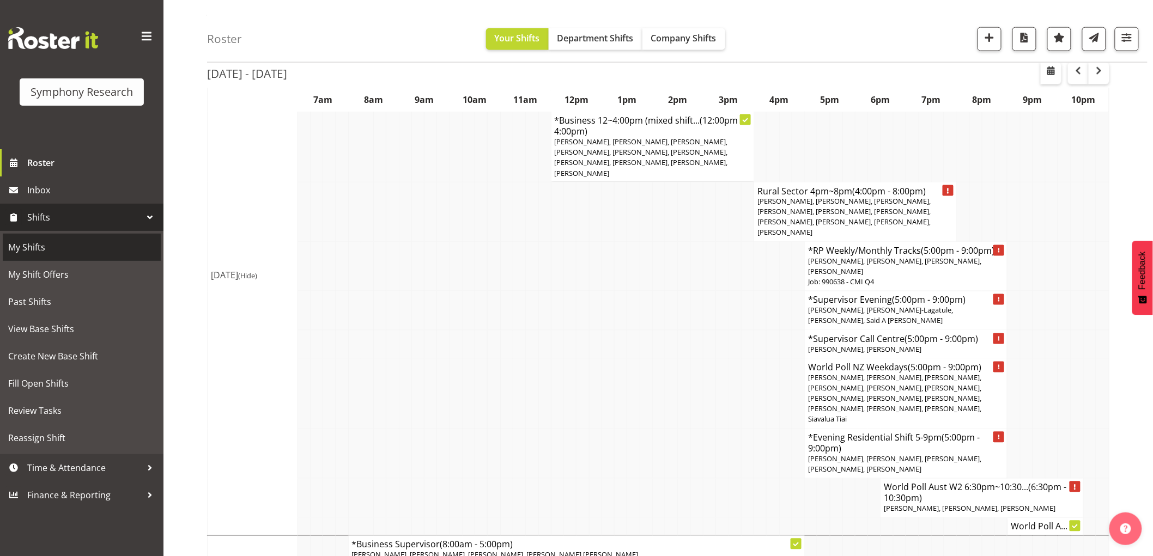
click at [58, 253] on span "My Shifts" at bounding box center [81, 247] width 147 height 16
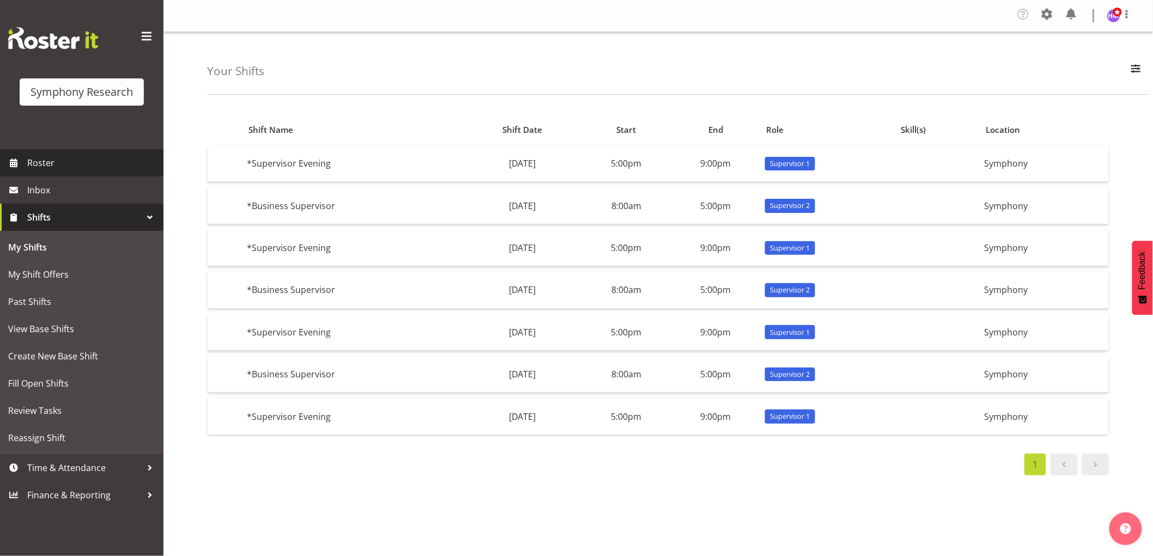
click at [57, 162] on span "Roster" at bounding box center [92, 163] width 131 height 16
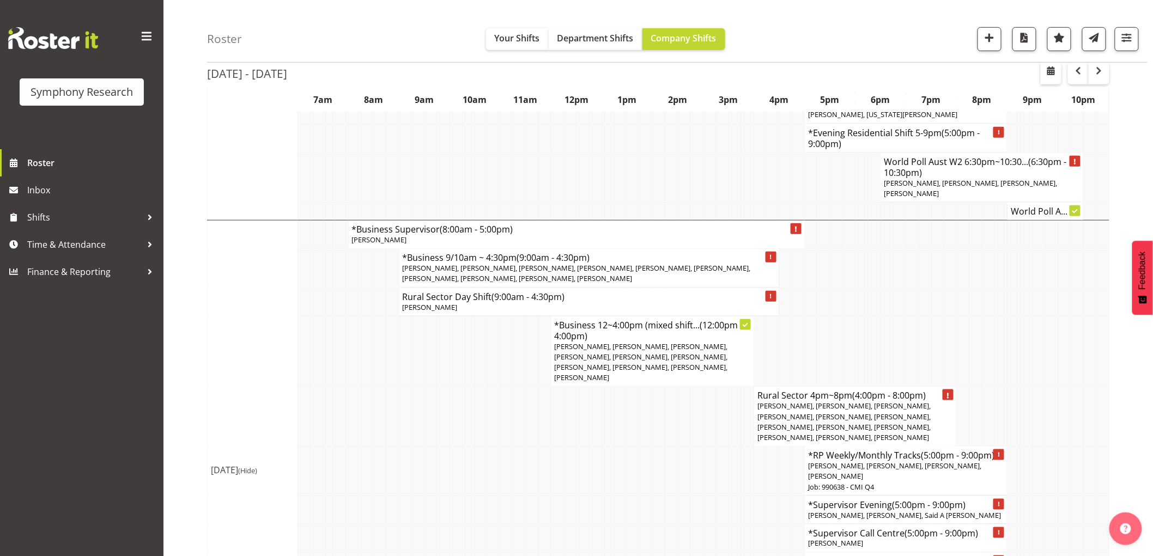
scroll to position [2422, 0]
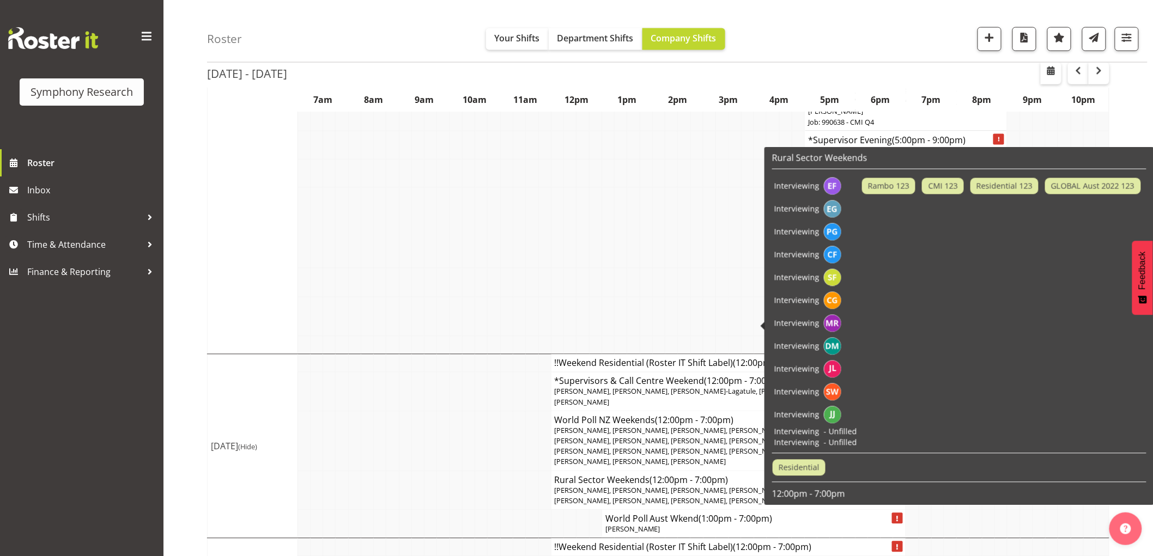
click at [489, 471] on td at bounding box center [493, 490] width 13 height 39
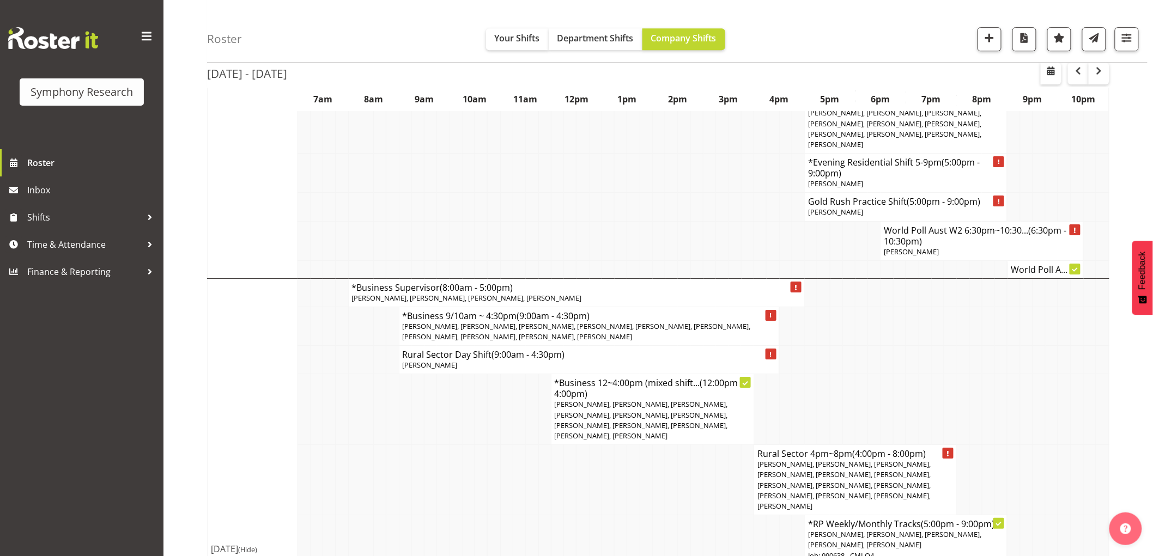
scroll to position [1454, 0]
